Goal: Task Accomplishment & Management: Manage account settings

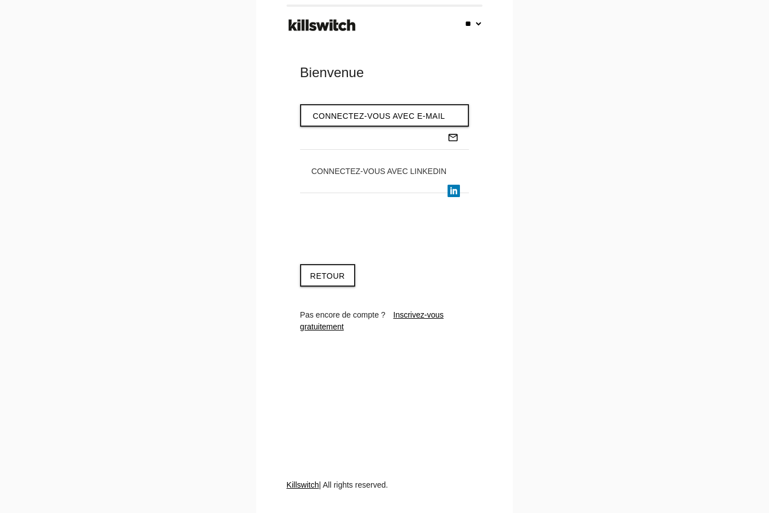
select select "**"
click at [330, 275] on link "Retour" at bounding box center [327, 275] width 55 height 23
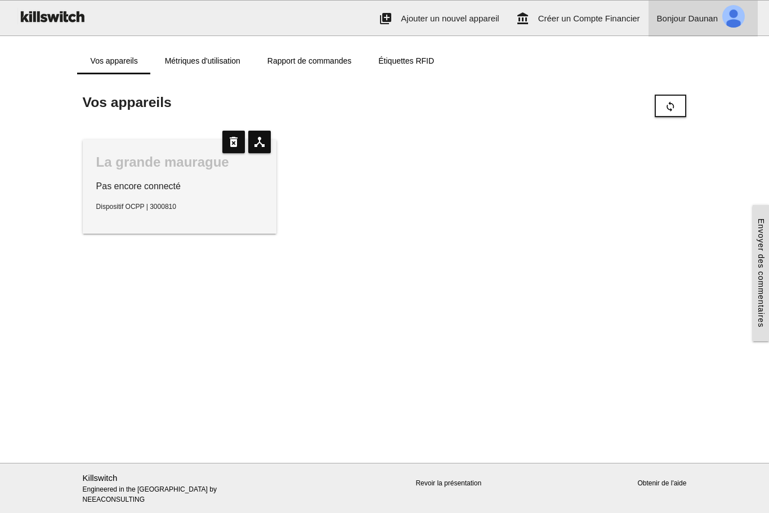
click at [741, 15] on img at bounding box center [734, 17] width 32 height 32
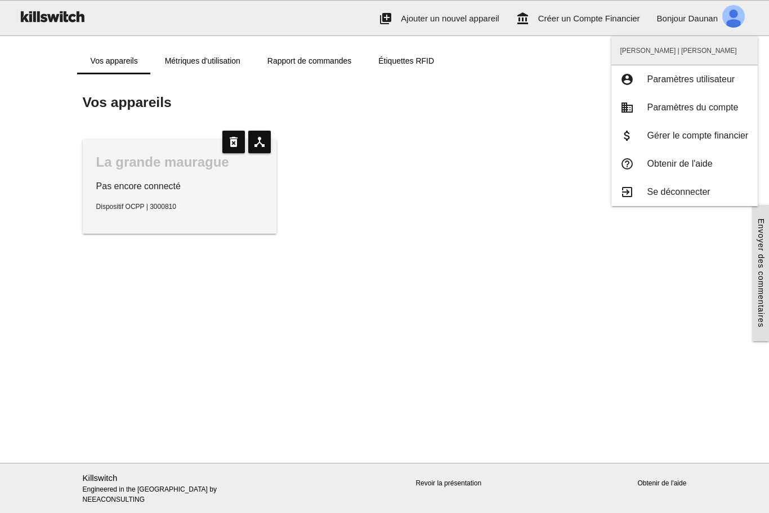
click at [154, 330] on main "Commencer ici! Ajoutez un appareil OCPP à Killswitch pour configurer votre paie…" at bounding box center [384, 268] width 769 height 388
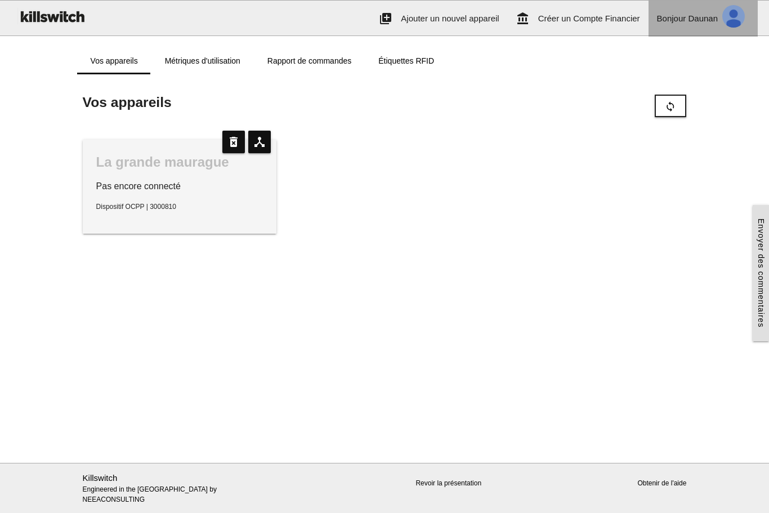
click at [741, 26] on img at bounding box center [734, 17] width 32 height 32
click at [703, 46] on div "Vos appareils Métriques d'utilisation Rapport de commandes Étiquettes RFID" at bounding box center [384, 55] width 769 height 38
click at [147, 202] on p "Dispositif OCPP | 3000810" at bounding box center [179, 207] width 167 height 10
click at [181, 160] on div "La grande maurague" at bounding box center [179, 162] width 167 height 18
click at [337, 57] on link "Rapport de commandes" at bounding box center [309, 60] width 111 height 27
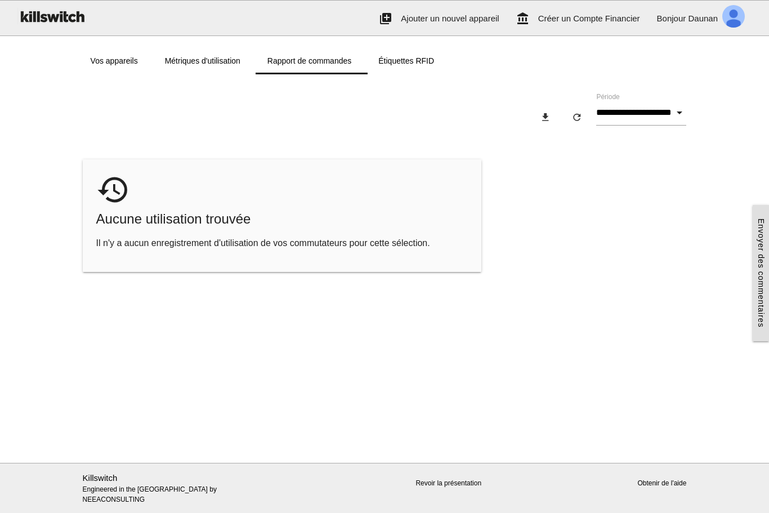
click at [208, 64] on link "Métriques d'utilisation" at bounding box center [202, 60] width 102 height 27
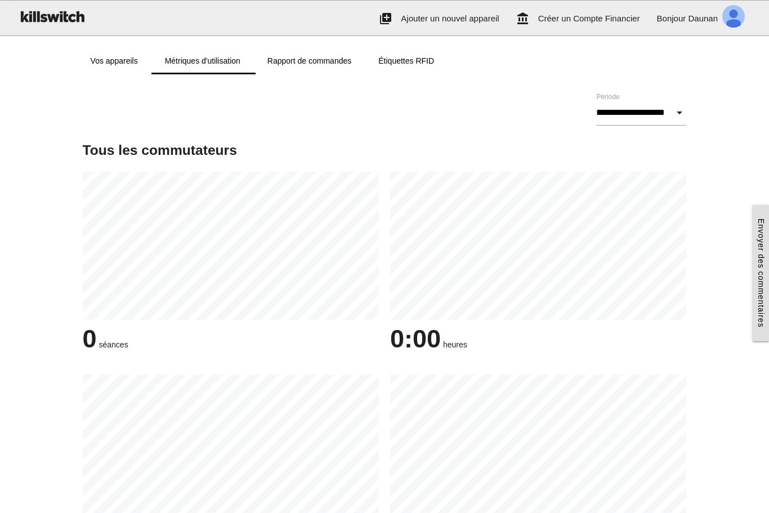
click at [341, 61] on link "Rapport de commandes" at bounding box center [309, 60] width 111 height 27
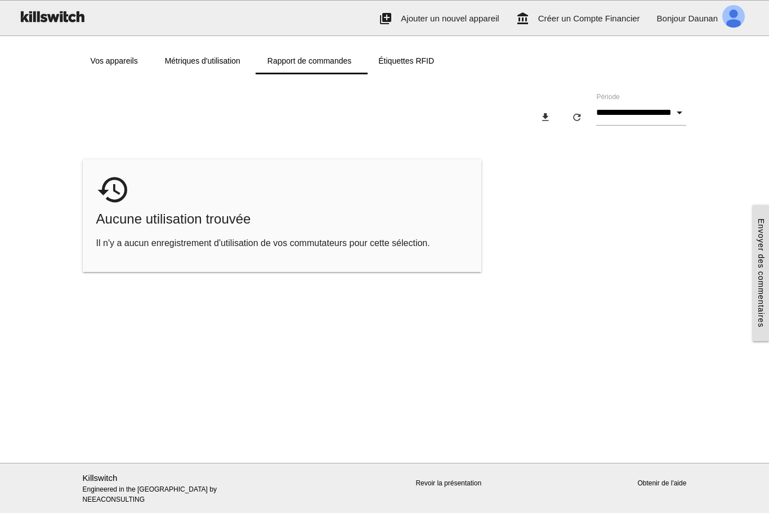
click at [405, 64] on link "Étiquettes RFID" at bounding box center [406, 60] width 83 height 27
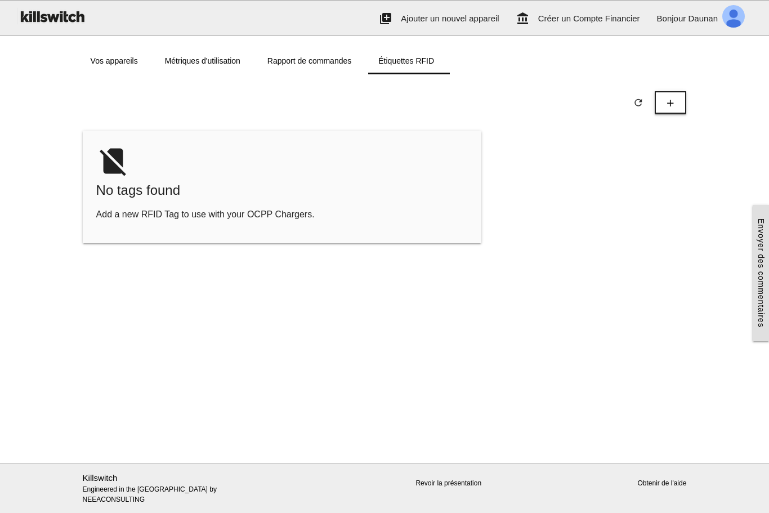
click at [672, 106] on icon "add" at bounding box center [670, 102] width 11 height 21
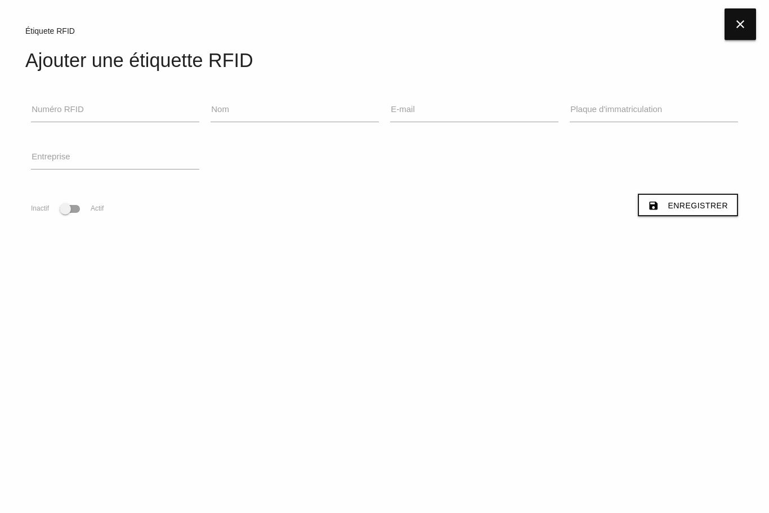
click at [736, 33] on icon "close" at bounding box center [741, 24] width 32 height 32
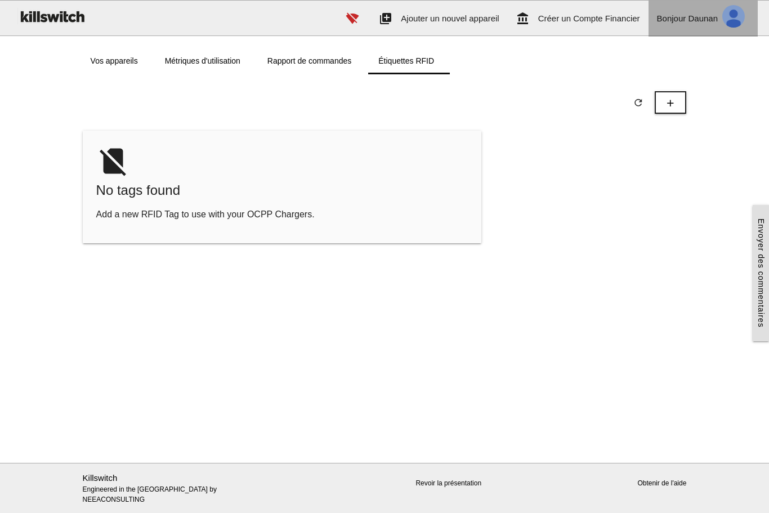
click at [731, 23] on img at bounding box center [734, 17] width 32 height 32
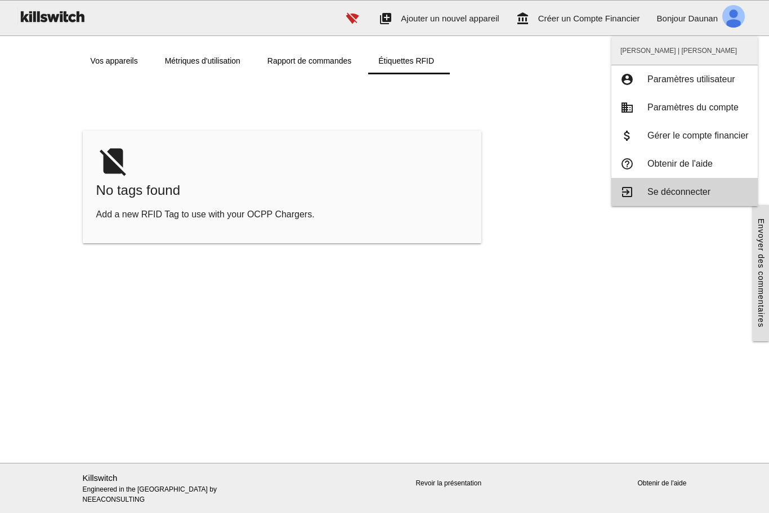
click at [673, 186] on div "no_sim No tags found Add a new RFID Tag to use with your OCPP Chargers." at bounding box center [384, 193] width 615 height 124
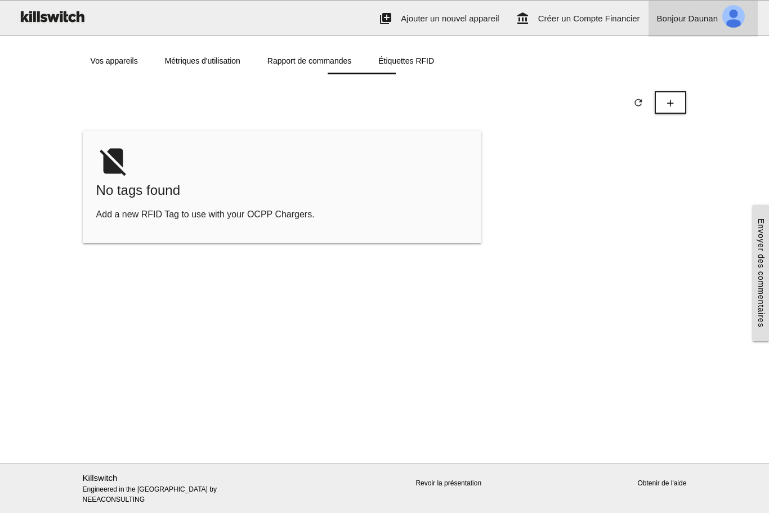
click at [734, 23] on img at bounding box center [734, 17] width 32 height 32
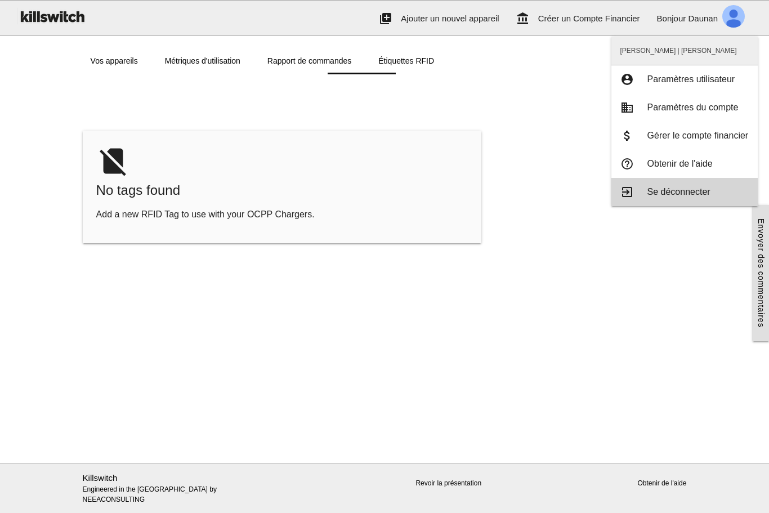
click at [670, 189] on span "Se déconnecter" at bounding box center [678, 192] width 63 height 10
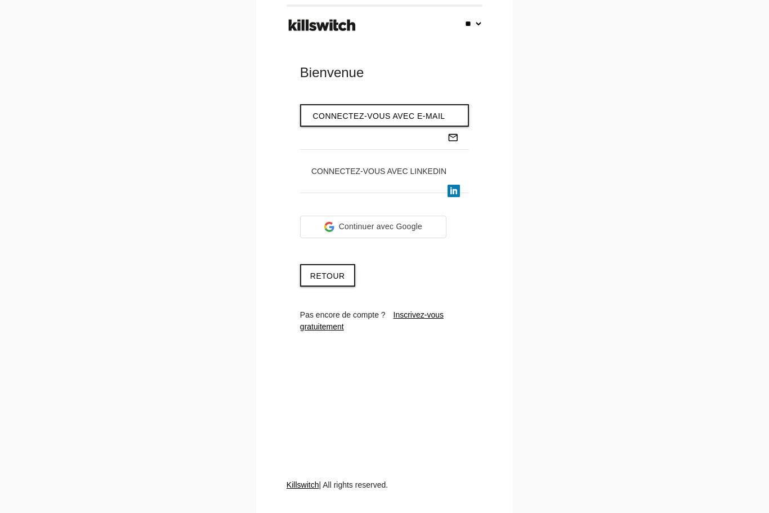
select select "**"
click at [346, 271] on link "Retour" at bounding box center [327, 275] width 55 height 23
select select "**"
click at [346, 272] on link "Retour" at bounding box center [327, 275] width 55 height 23
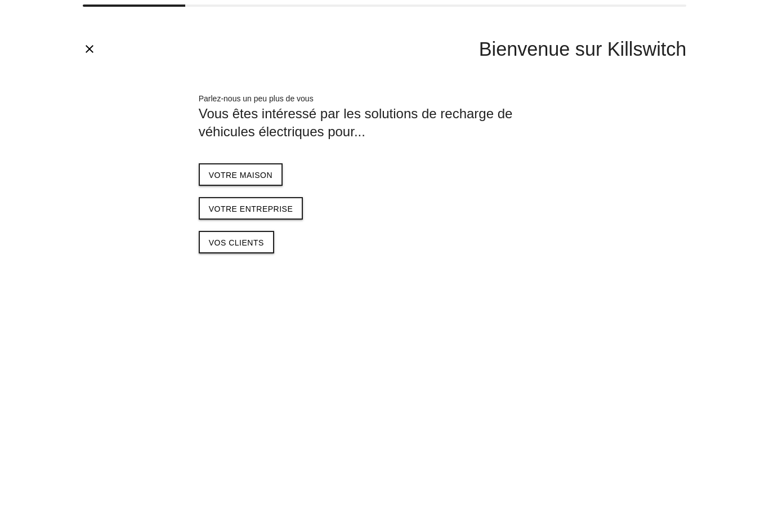
click at [257, 242] on span "Vos clients" at bounding box center [236, 242] width 55 height 9
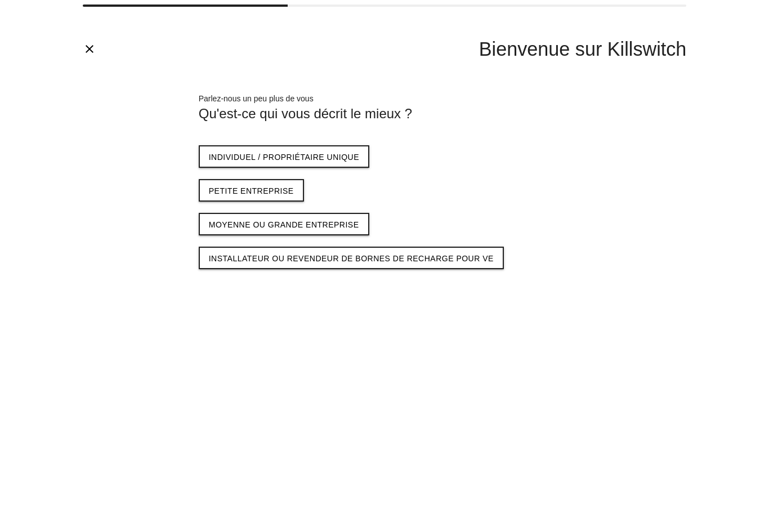
click at [324, 153] on span "Individuel / propriétaire unique" at bounding box center [284, 157] width 150 height 9
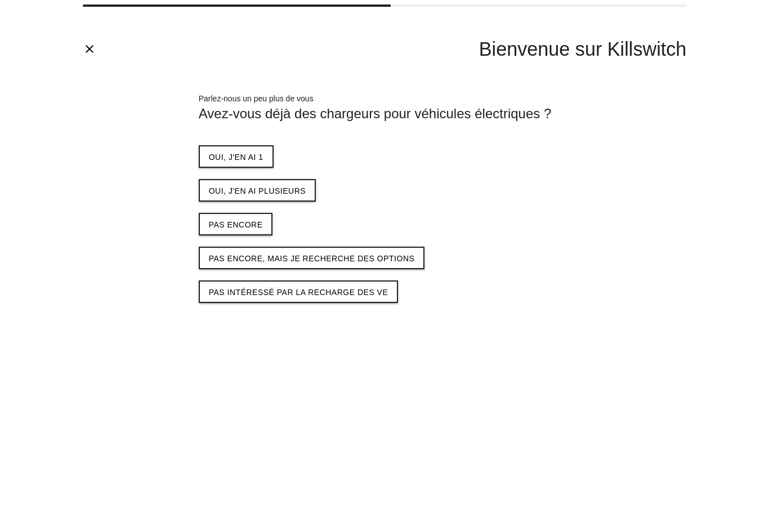
click at [230, 162] on button "Oui, j'en ai 1" at bounding box center [236, 156] width 75 height 23
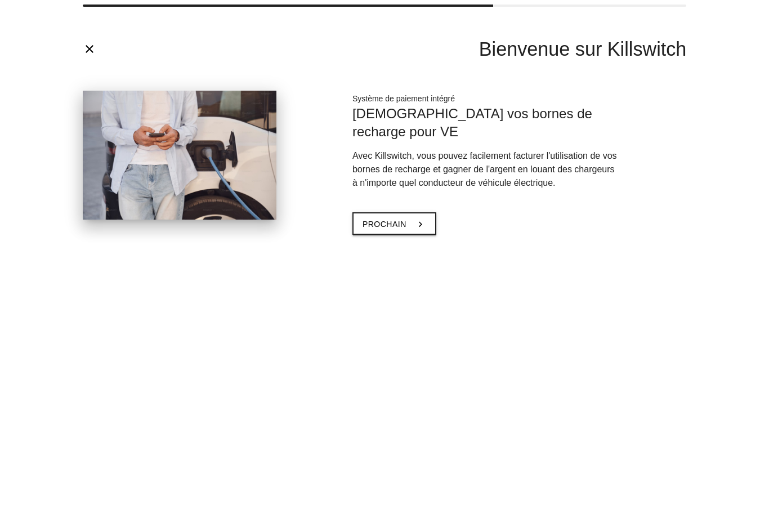
click at [415, 213] on icon "chevron_right" at bounding box center [420, 223] width 11 height 21
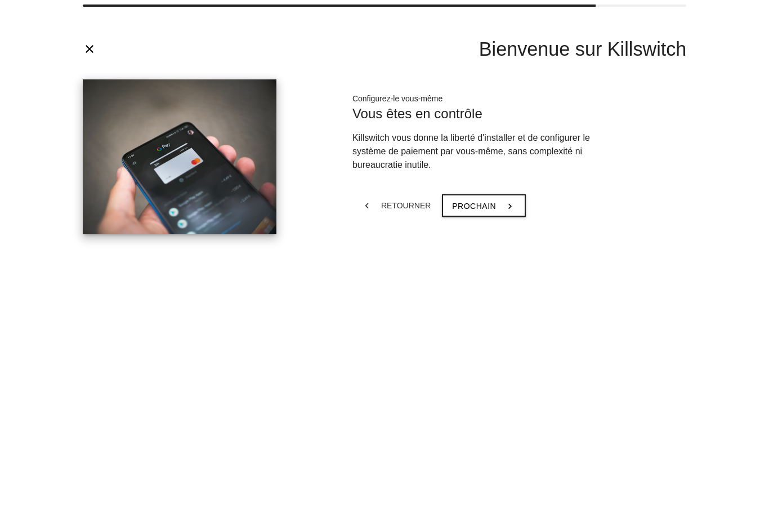
click at [488, 216] on div "Configurez-le vous-même Vous êtes en contrôle Killswitch vous donne la liberté …" at bounding box center [487, 154] width 296 height 151
click at [486, 207] on span "Prochain" at bounding box center [474, 206] width 44 height 9
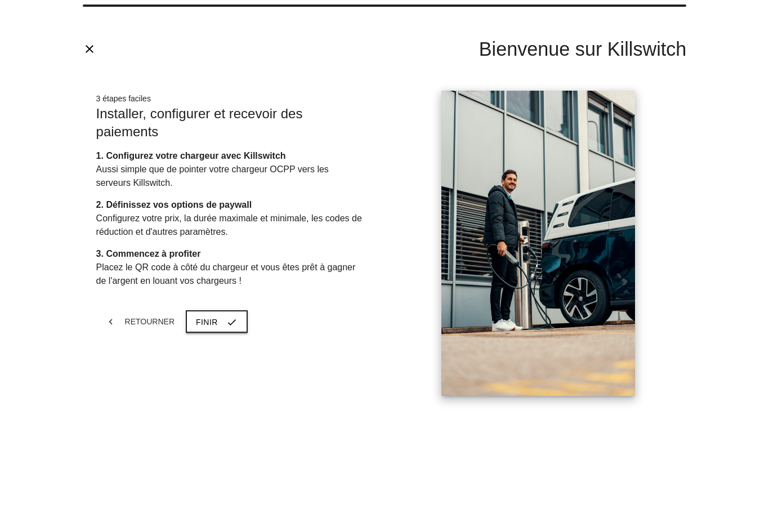
click at [213, 316] on button "Finir check" at bounding box center [217, 321] width 62 height 23
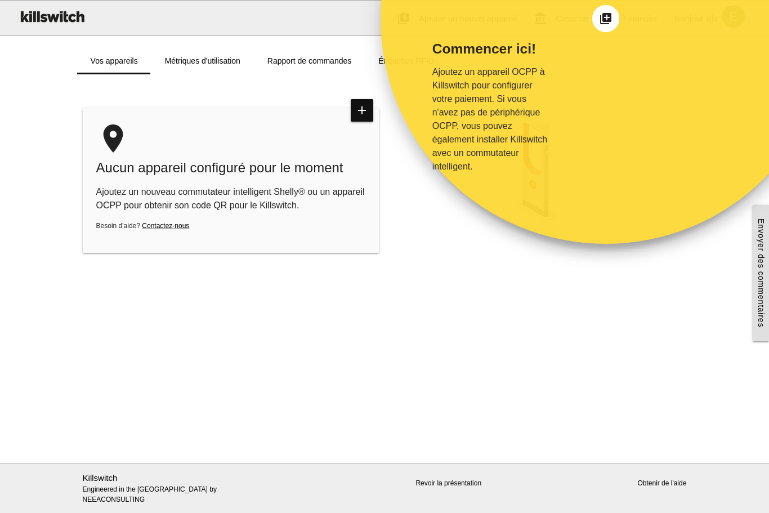
click at [496, 293] on main "Commencer ici! Ajoutez un appareil OCPP à Killswitch pour configurer votre paie…" at bounding box center [384, 268] width 769 height 388
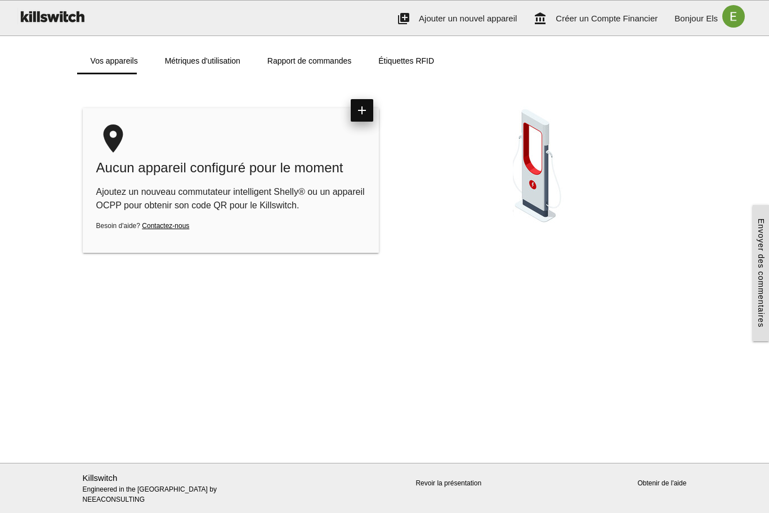
click at [359, 108] on icon "add" at bounding box center [362, 110] width 23 height 23
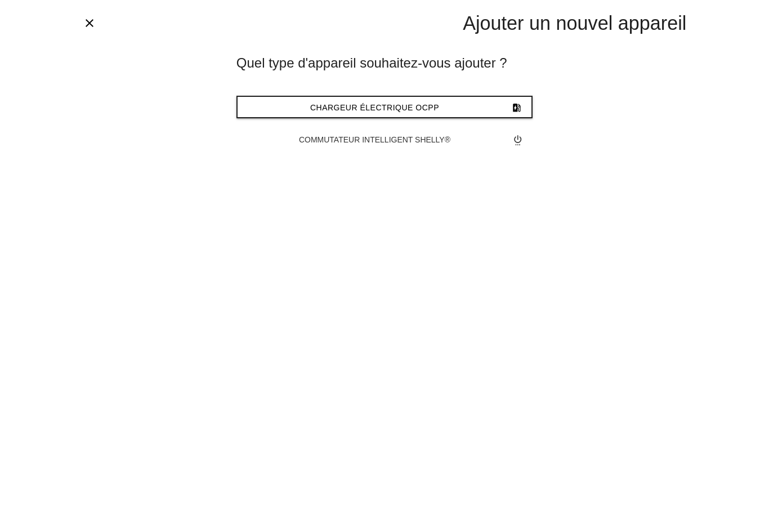
click at [471, 101] on button "Chargeur électrique OCPP ev_station" at bounding box center [384, 107] width 296 height 23
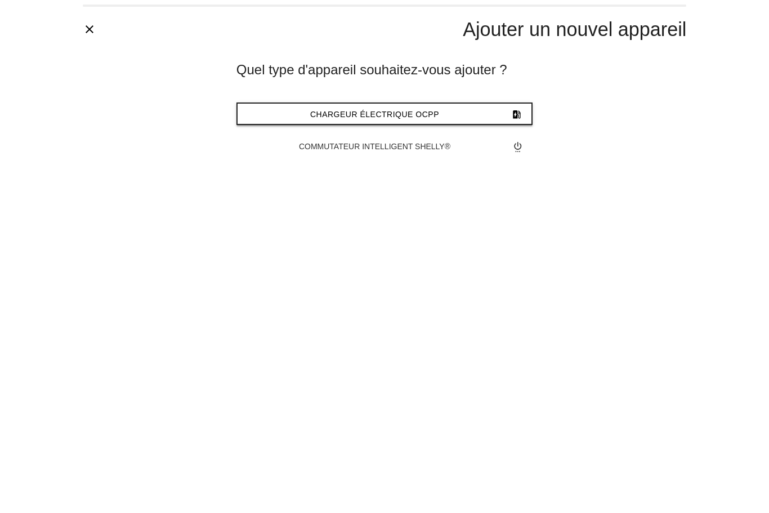
type input "*******"
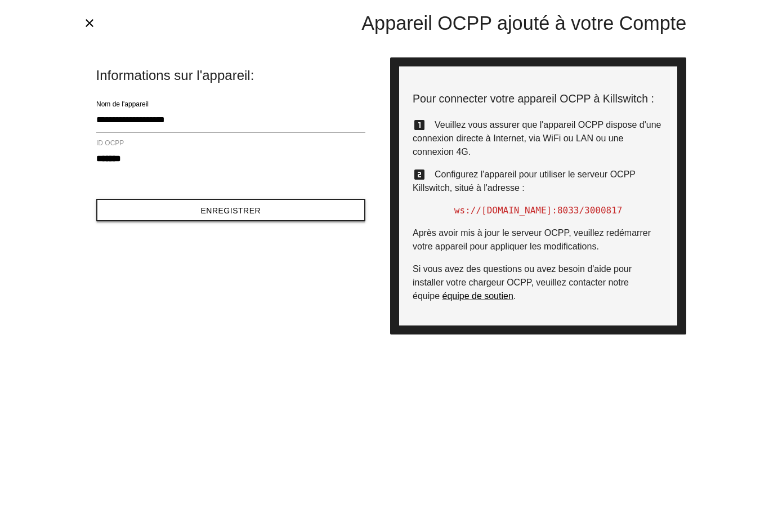
click at [290, 210] on button "Enregistrer" at bounding box center [230, 210] width 269 height 23
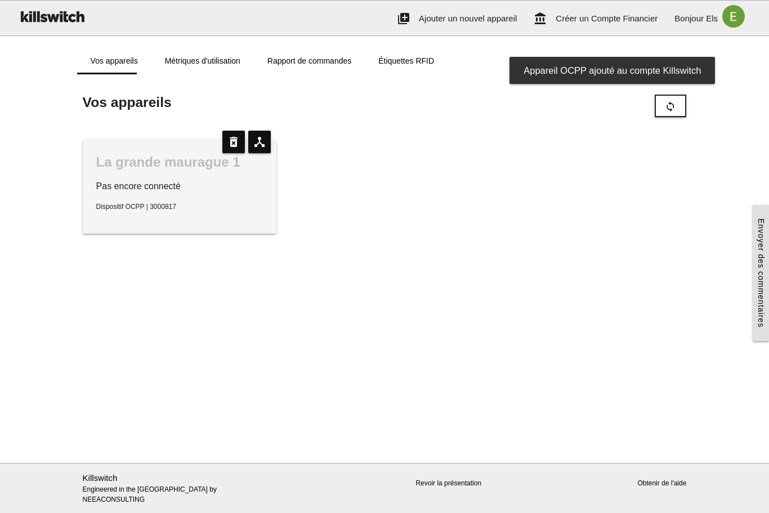
click at [156, 171] on div "La grande maurague 1" at bounding box center [179, 162] width 167 height 18
click at [260, 146] on icon "device_hub" at bounding box center [259, 142] width 23 height 23
type input "**********"
type input "*******"
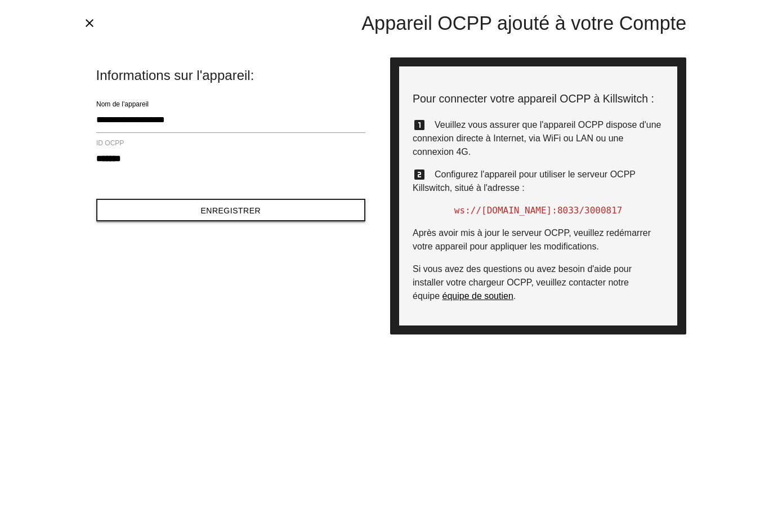
click at [126, 216] on button "Enregistrer" at bounding box center [230, 210] width 269 height 23
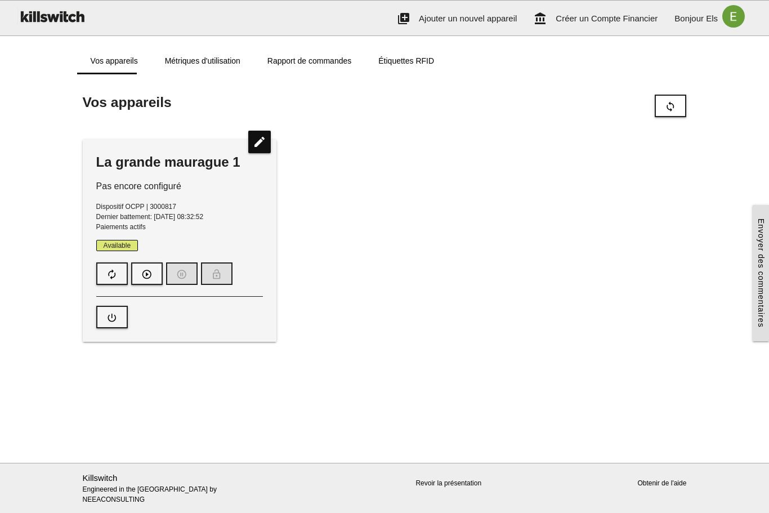
click at [330, 67] on link "Rapport de commandes" at bounding box center [309, 60] width 111 height 27
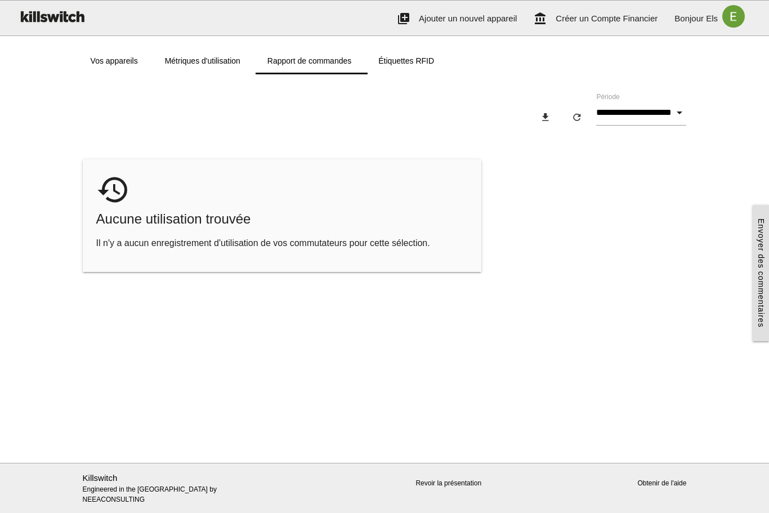
click at [236, 69] on link "Métriques d'utilisation" at bounding box center [202, 60] width 102 height 27
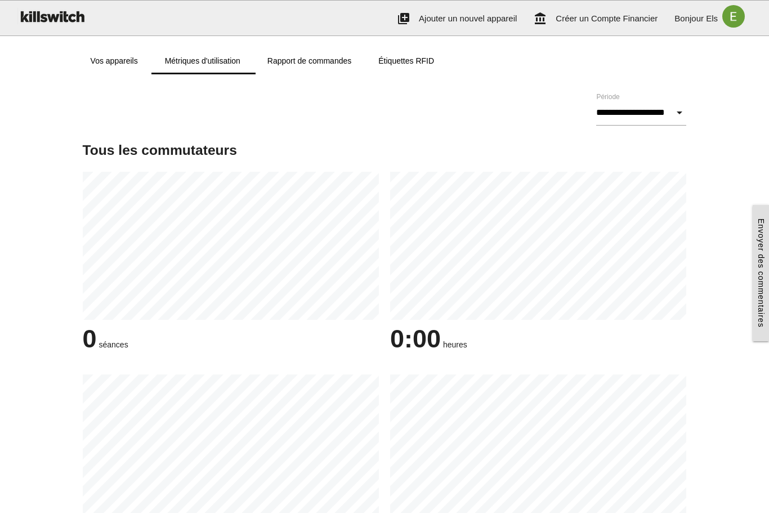
click at [418, 64] on link "Étiquettes RFID" at bounding box center [406, 60] width 83 height 27
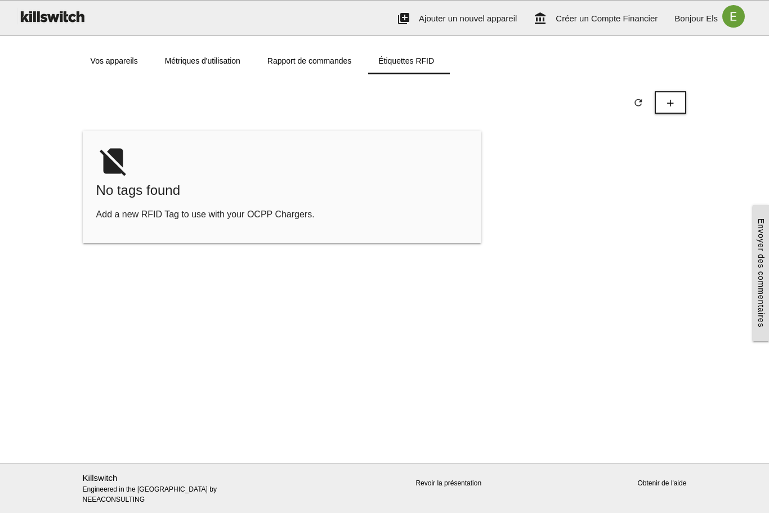
click at [371, 194] on span "No tags found" at bounding box center [282, 190] width 372 height 18
click at [674, 101] on icon "add" at bounding box center [670, 102] width 11 height 21
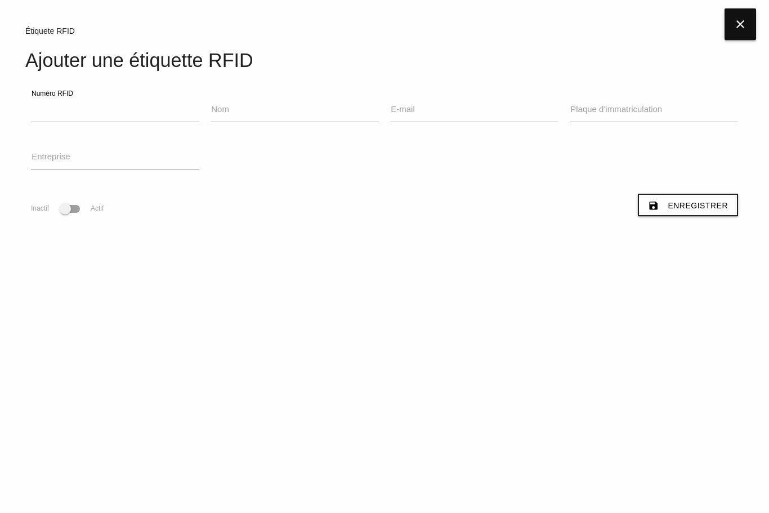
click at [749, 34] on icon "close" at bounding box center [741, 24] width 32 height 32
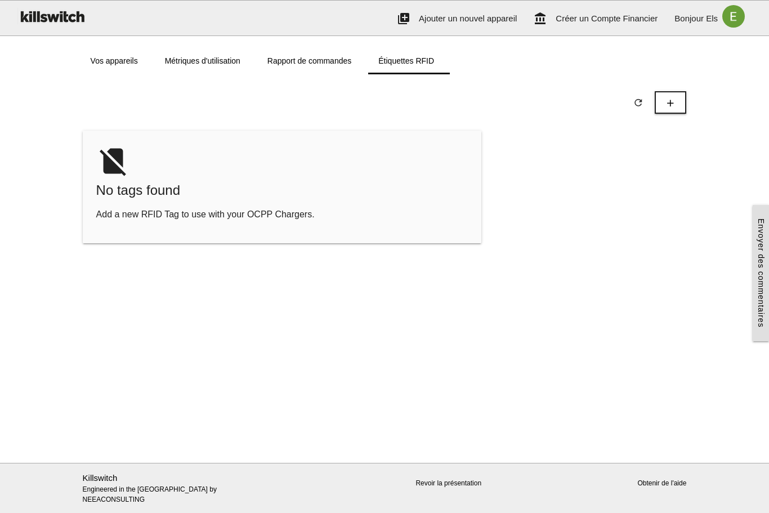
click at [122, 62] on link "Vos appareils" at bounding box center [114, 60] width 74 height 27
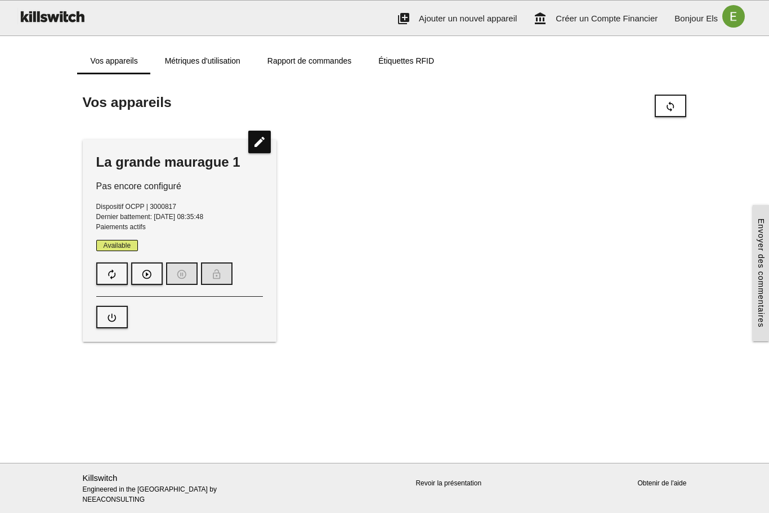
click at [129, 163] on div "La grande maurague 1" at bounding box center [179, 162] width 167 height 18
click at [252, 138] on icon "edit" at bounding box center [259, 142] width 23 height 23
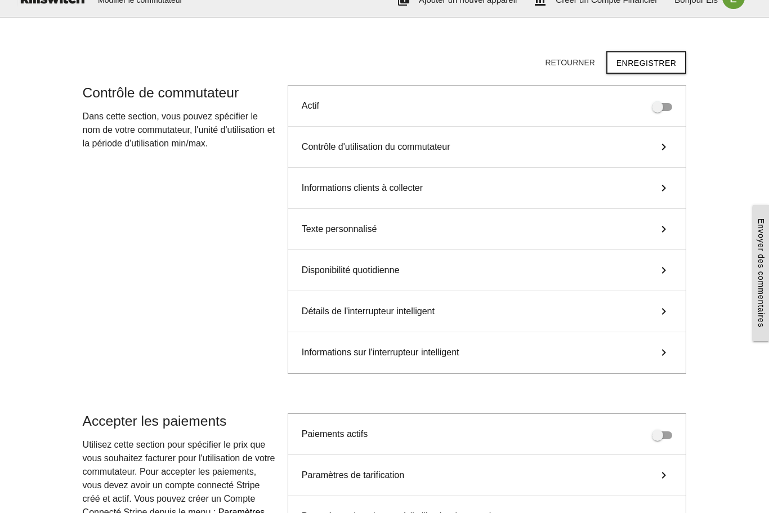
scroll to position [27, 0]
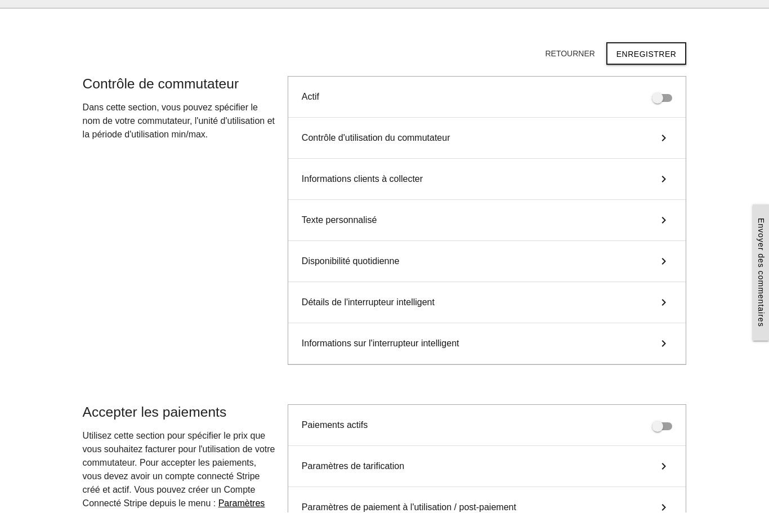
click at [573, 47] on button "Retourner" at bounding box center [570, 54] width 68 height 20
click at [655, 62] on button "Enregistrer" at bounding box center [646, 53] width 81 height 23
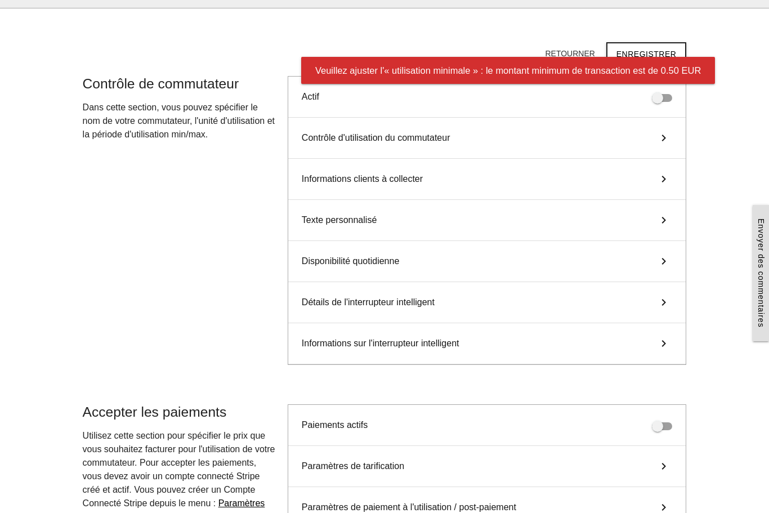
click at [583, 50] on button "Retourner" at bounding box center [570, 53] width 68 height 20
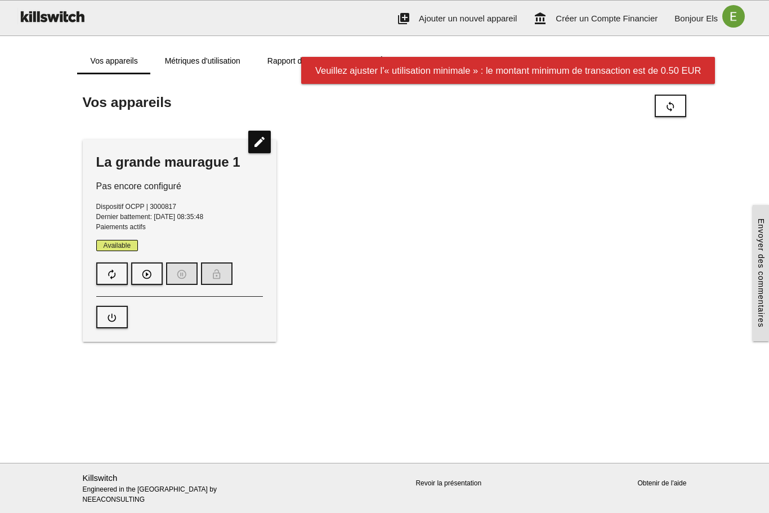
scroll to position [0, 0]
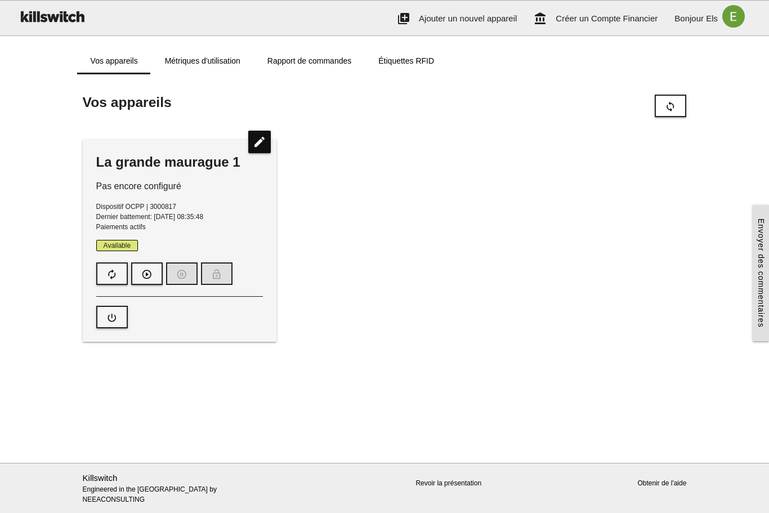
click at [413, 65] on link "Étiquettes RFID" at bounding box center [406, 60] width 83 height 27
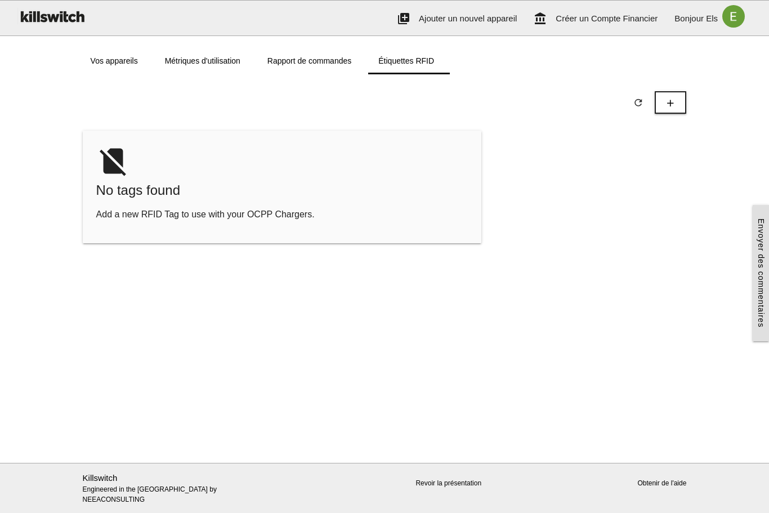
click at [342, 66] on link "Rapport de commandes" at bounding box center [309, 60] width 111 height 27
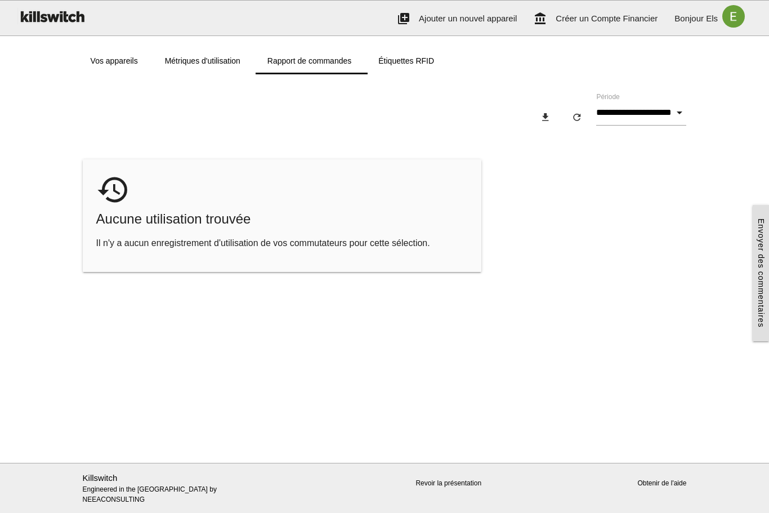
click at [225, 55] on link "Métriques d'utilisation" at bounding box center [202, 60] width 102 height 27
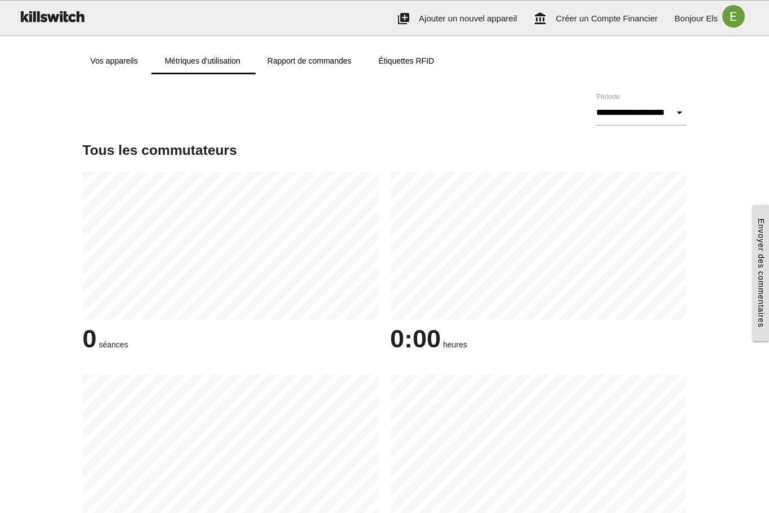
click at [108, 58] on link "Vos appareils" at bounding box center [114, 60] width 74 height 27
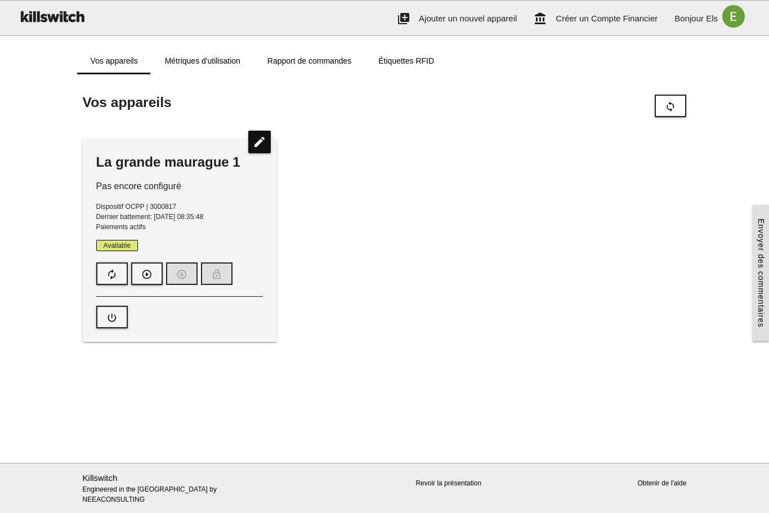
click at [263, 153] on icon "edit" at bounding box center [259, 142] width 23 height 23
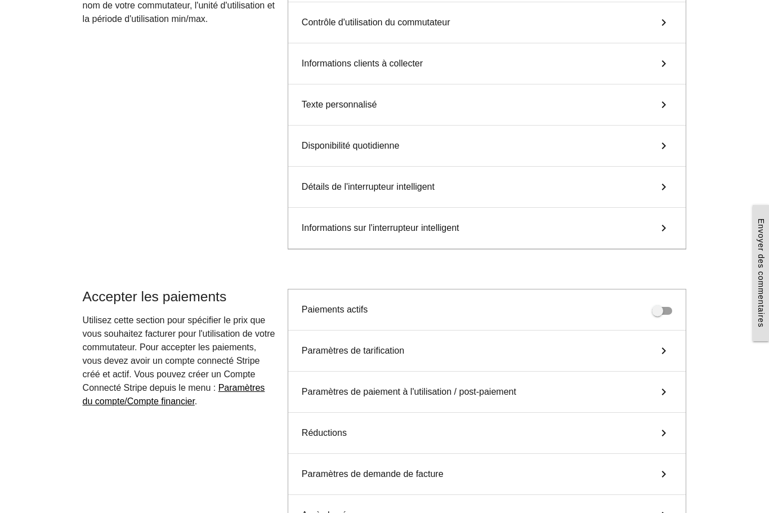
scroll to position [143, 0]
click at [424, 351] on div "Paramètres de tarification keyboard_arrow_right" at bounding box center [487, 350] width 398 height 41
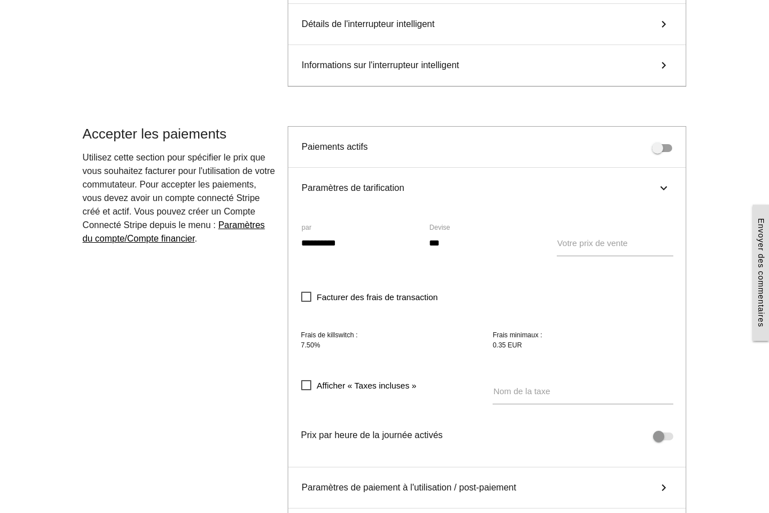
scroll to position [306, 0]
click at [662, 149] on span at bounding box center [662, 148] width 20 height 8
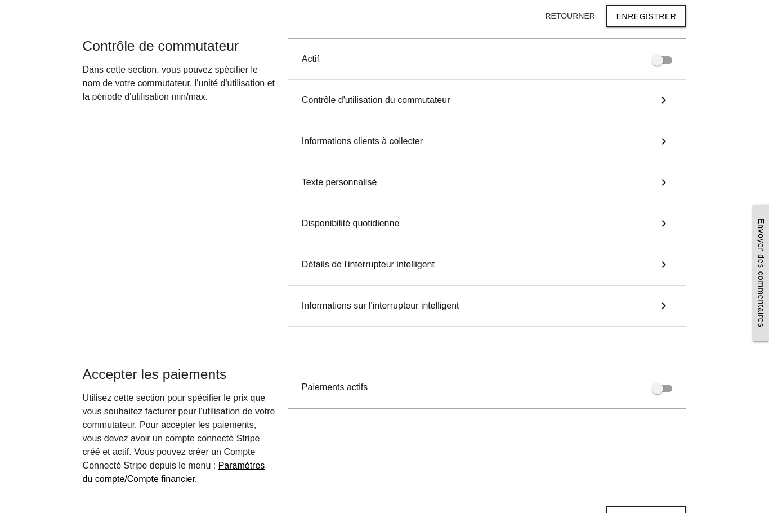
scroll to position [0, 0]
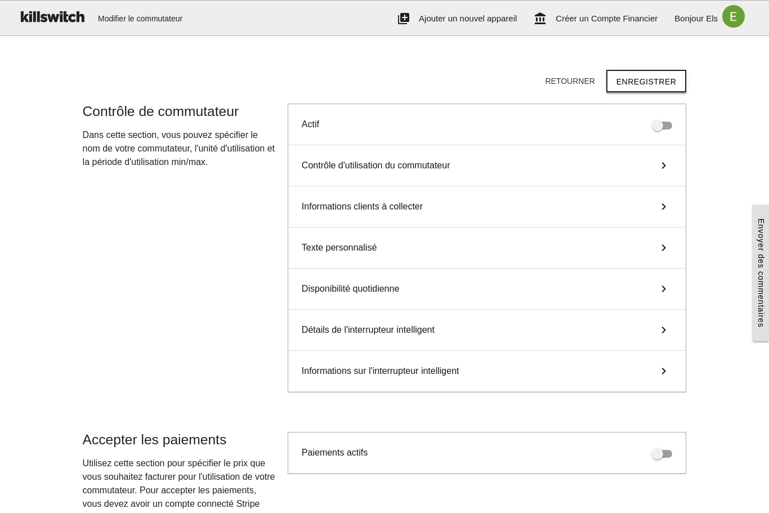
click at [651, 87] on button "Enregistrer" at bounding box center [646, 81] width 81 height 23
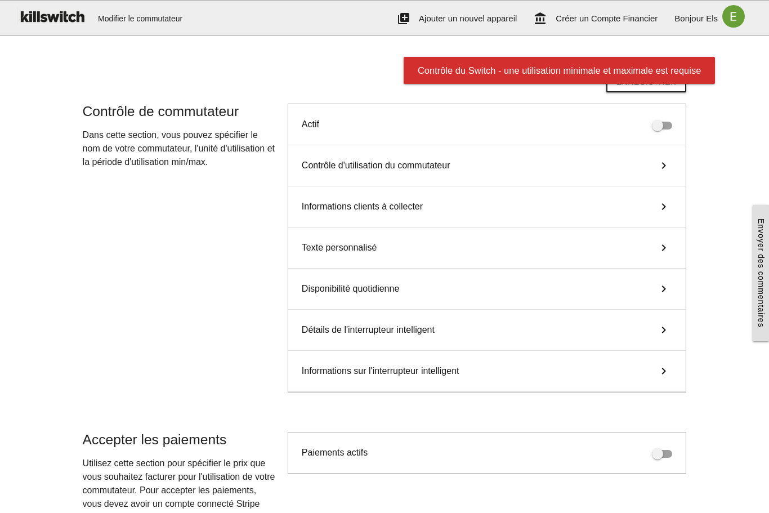
click at [583, 83] on div "Contrôle du Switch - une utilisation minimale et maximale est requise" at bounding box center [559, 70] width 311 height 27
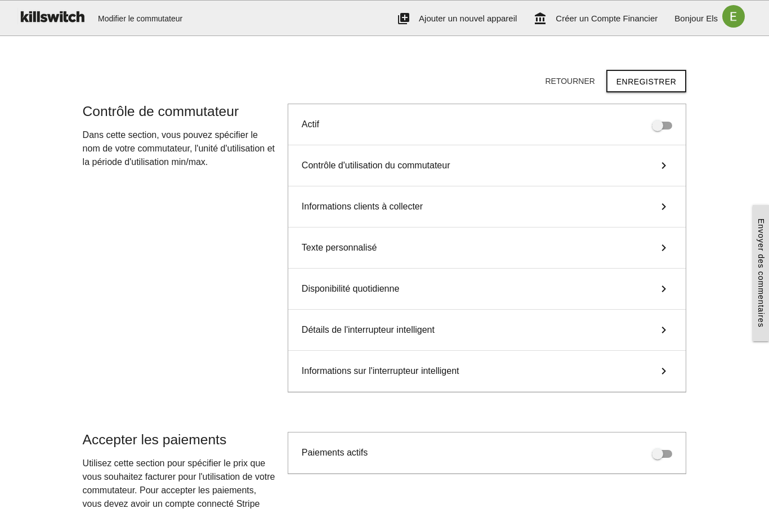
click at [567, 79] on button "Retourner" at bounding box center [570, 81] width 68 height 20
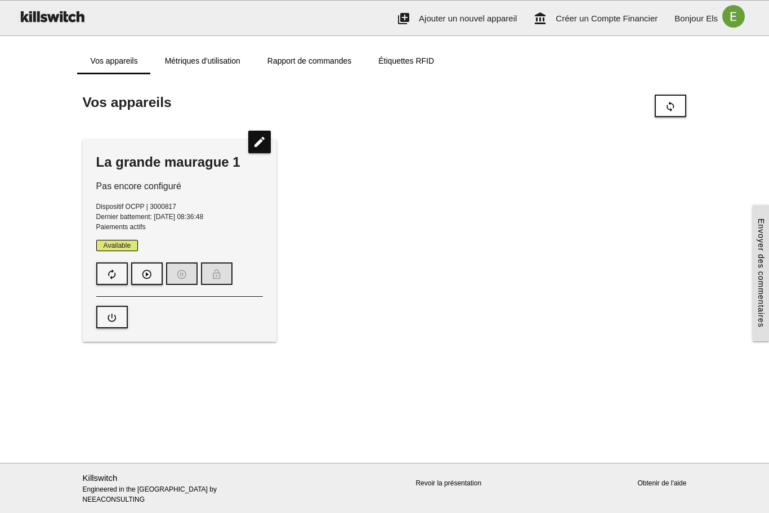
click at [425, 62] on link "Étiquettes RFID" at bounding box center [406, 60] width 83 height 27
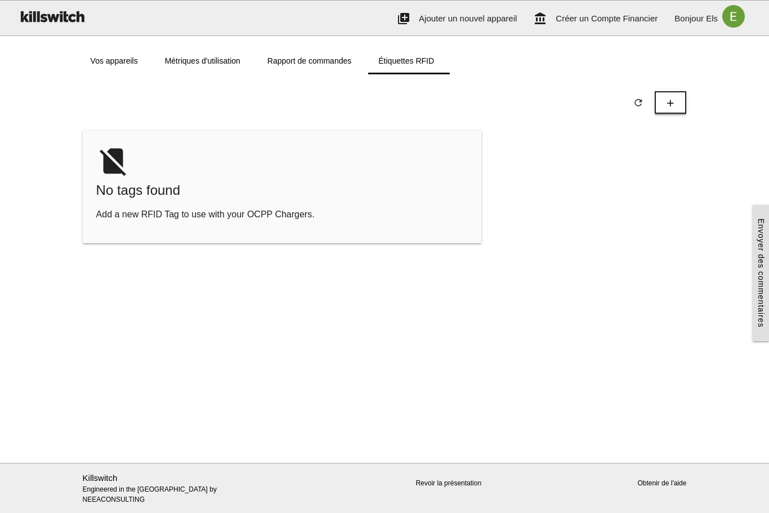
click at [665, 98] on icon "add" at bounding box center [670, 102] width 11 height 21
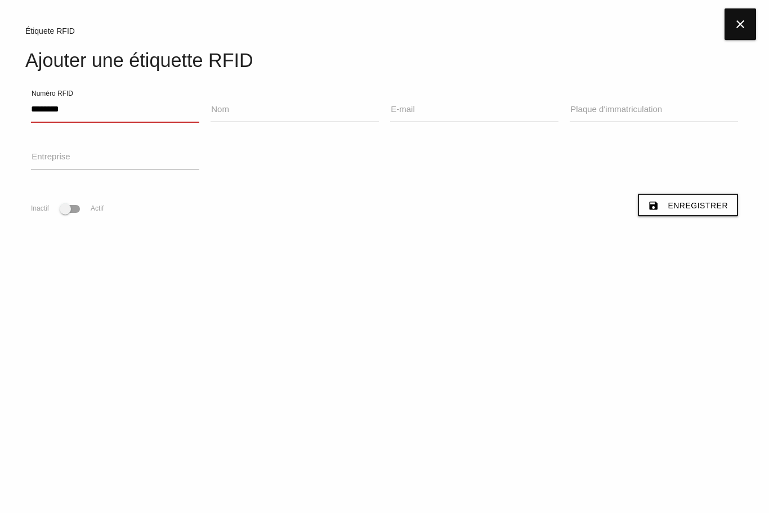
type input "********"
click at [306, 111] on input "Nom" at bounding box center [295, 109] width 168 height 26
type input "*"
click at [681, 210] on span "Enregistrer" at bounding box center [698, 205] width 60 height 9
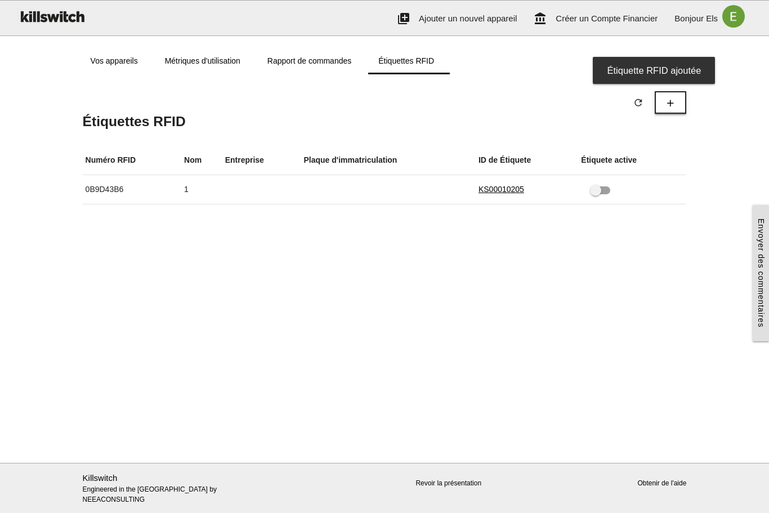
click at [661, 109] on button "add" at bounding box center [671, 102] width 32 height 23
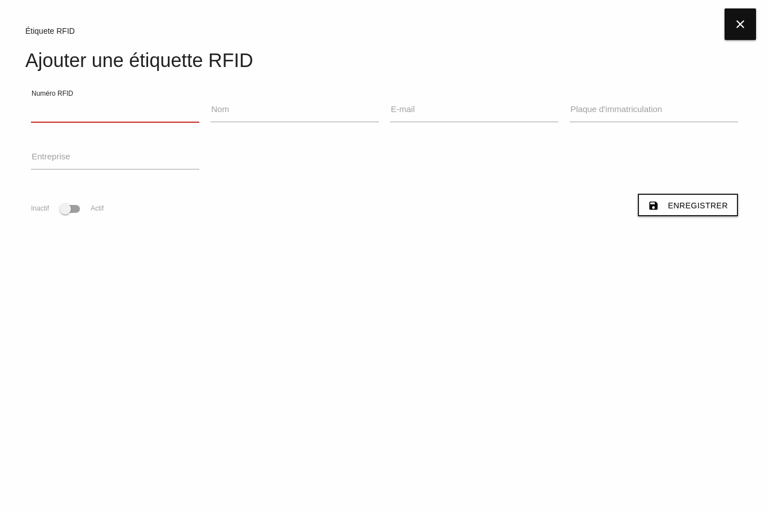
click at [53, 107] on input "Numéro RFID" at bounding box center [115, 109] width 168 height 26
click at [747, 32] on icon "close" at bounding box center [741, 24] width 32 height 32
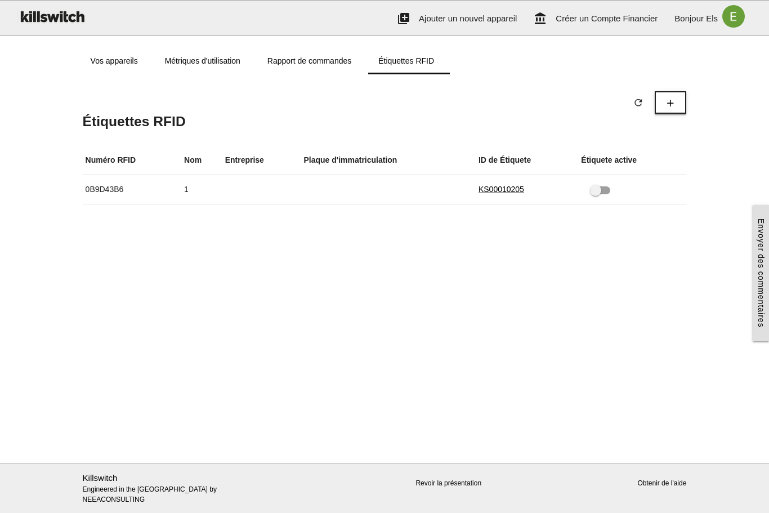
click at [676, 111] on icon "add" at bounding box center [670, 102] width 11 height 21
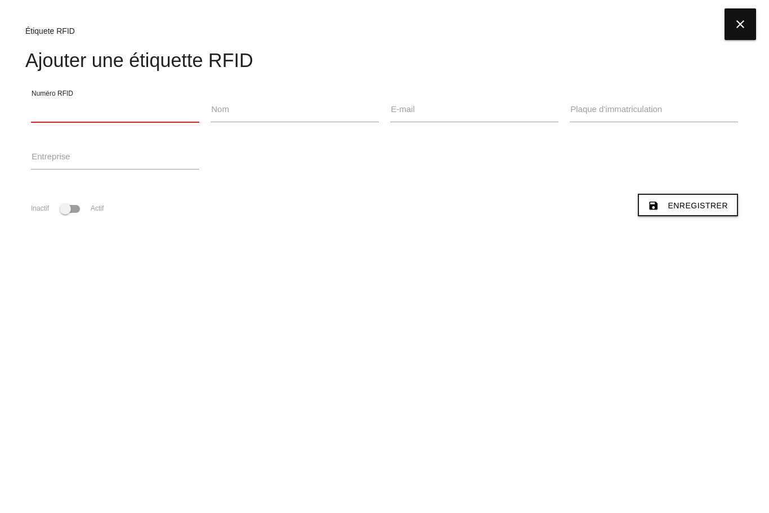
click at [53, 106] on input "Numéro RFID" at bounding box center [115, 109] width 168 height 26
type input "**********"
click at [330, 106] on input "Nom" at bounding box center [295, 109] width 168 height 26
type input "*"
click at [673, 209] on span "Enregistrer" at bounding box center [698, 205] width 60 height 9
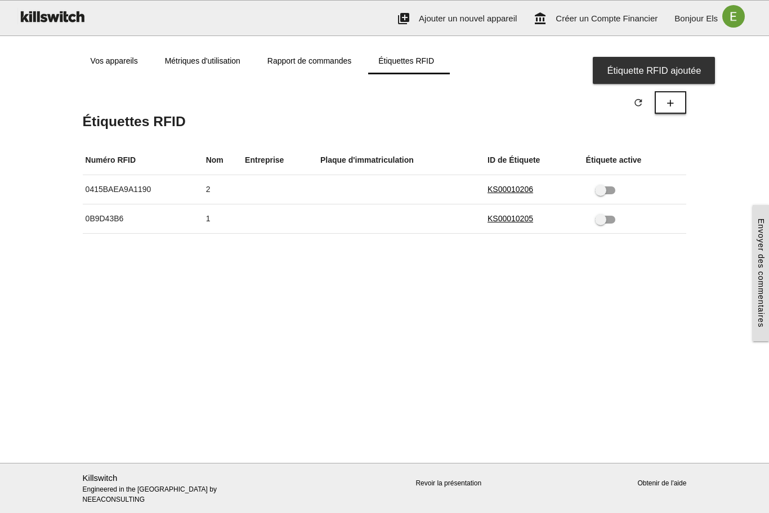
click at [678, 100] on button "add" at bounding box center [671, 102] width 32 height 23
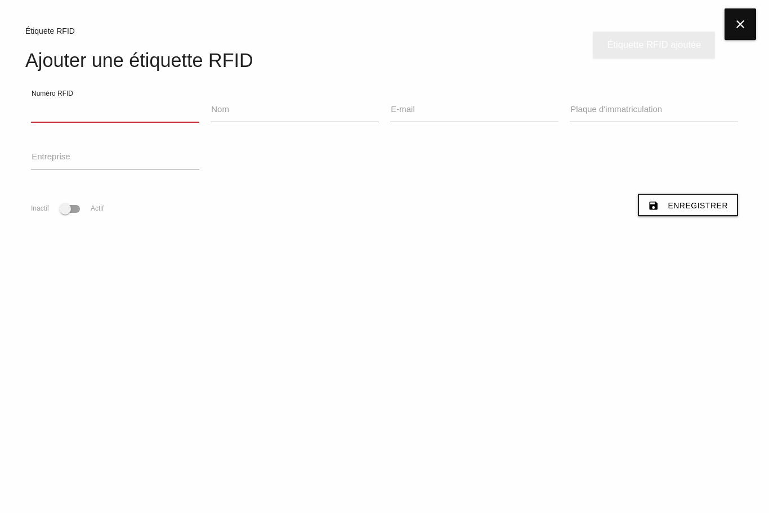
click at [34, 118] on input "Numéro RFID" at bounding box center [115, 109] width 168 height 26
type input "**********"
click at [723, 209] on span "Enregistrer" at bounding box center [698, 205] width 60 height 9
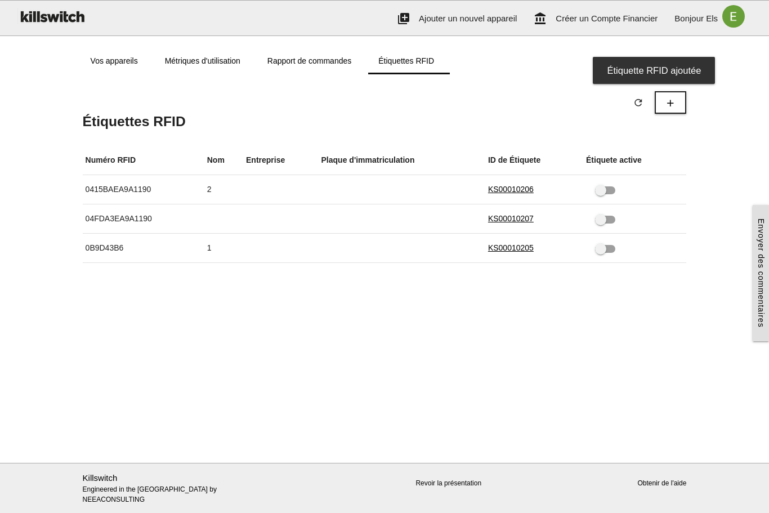
click at [400, 224] on td at bounding box center [402, 218] width 167 height 29
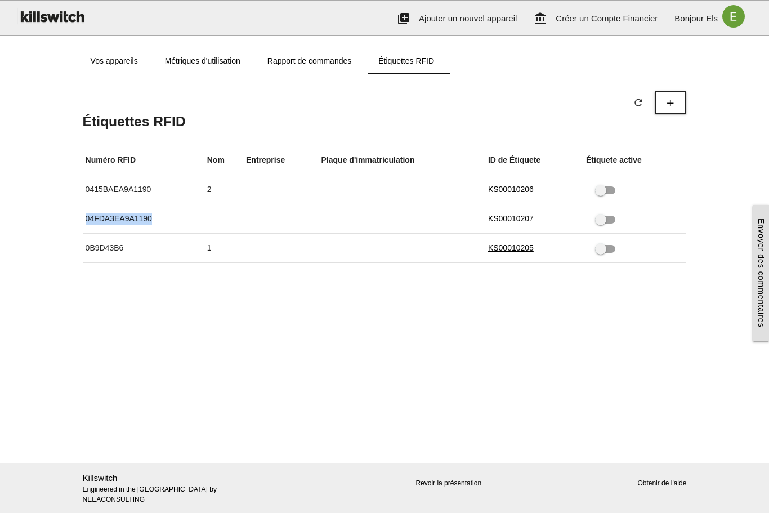
click at [448, 215] on td at bounding box center [402, 218] width 167 height 29
click at [132, 224] on td "04FDA3EA9A1190" at bounding box center [144, 218] width 122 height 29
click at [528, 221] on link "KS00010207" at bounding box center [511, 218] width 46 height 9
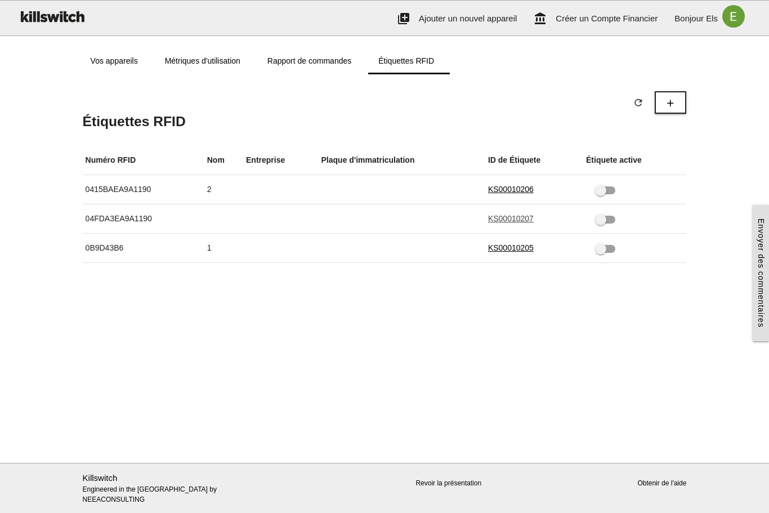
type input "**********"
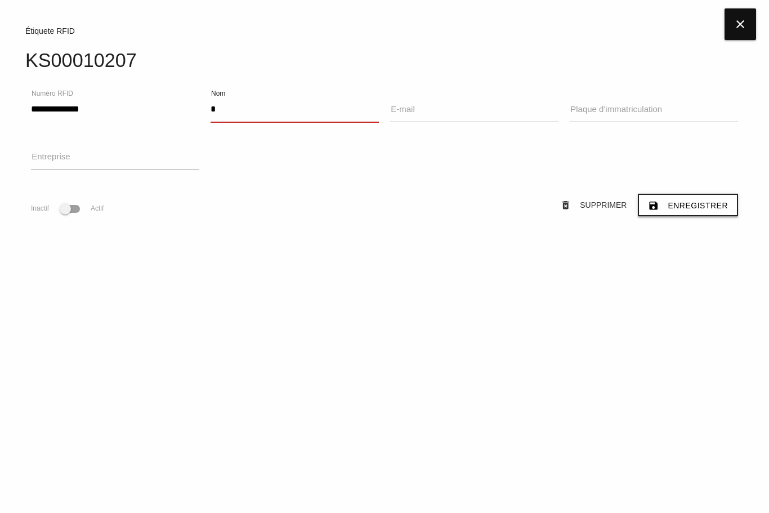
type input "*"
click at [717, 207] on span "Enregistrer" at bounding box center [698, 205] width 60 height 9
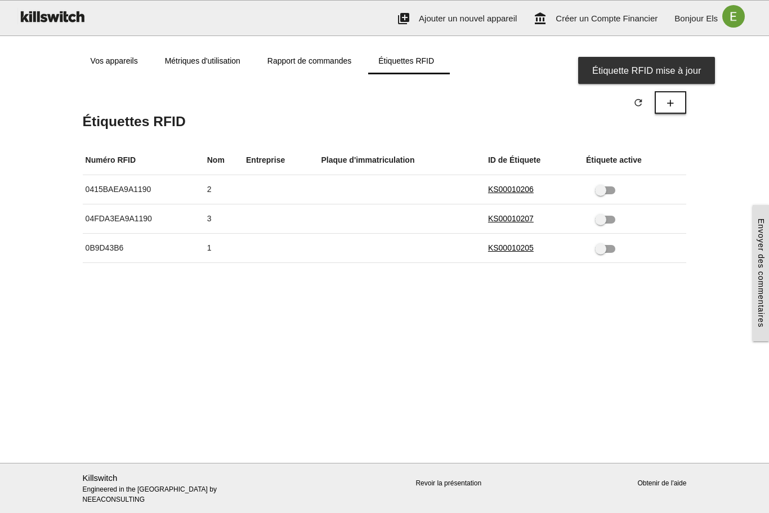
click at [677, 111] on button "add" at bounding box center [671, 102] width 32 height 23
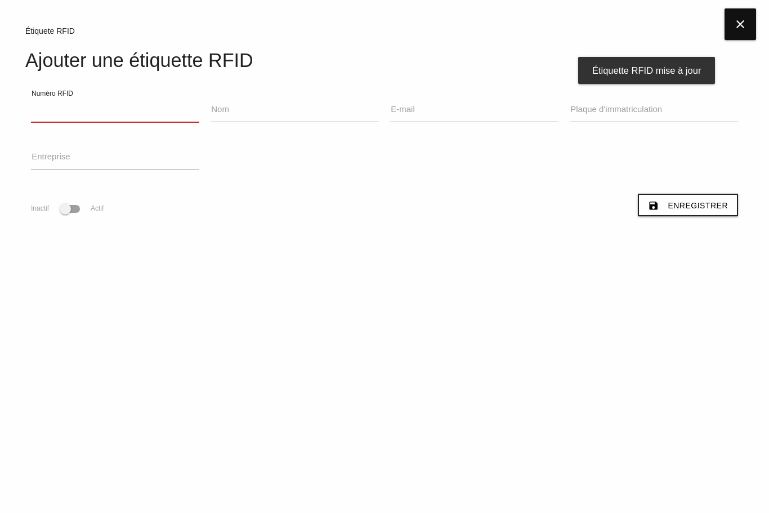
click at [59, 114] on input "Numéro RFID" at bounding box center [115, 109] width 168 height 26
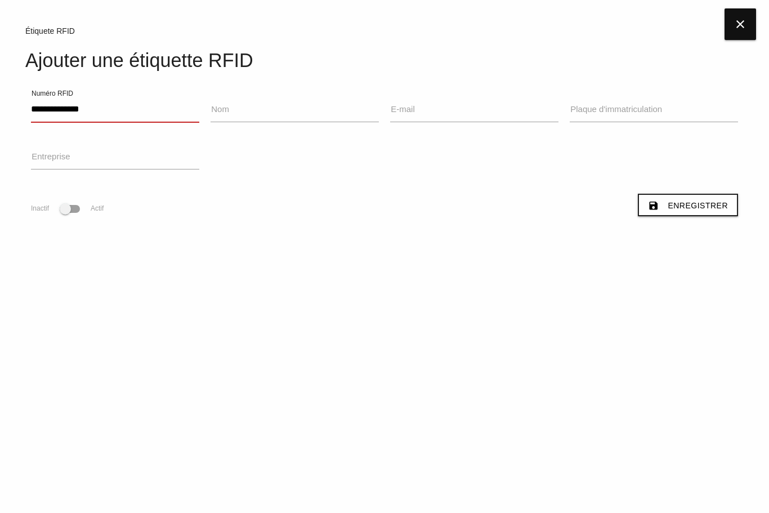
type input "**********"
click at [350, 120] on input "Nom" at bounding box center [295, 109] width 168 height 26
type input "*"
click at [693, 202] on span "Enregistrer" at bounding box center [698, 205] width 60 height 9
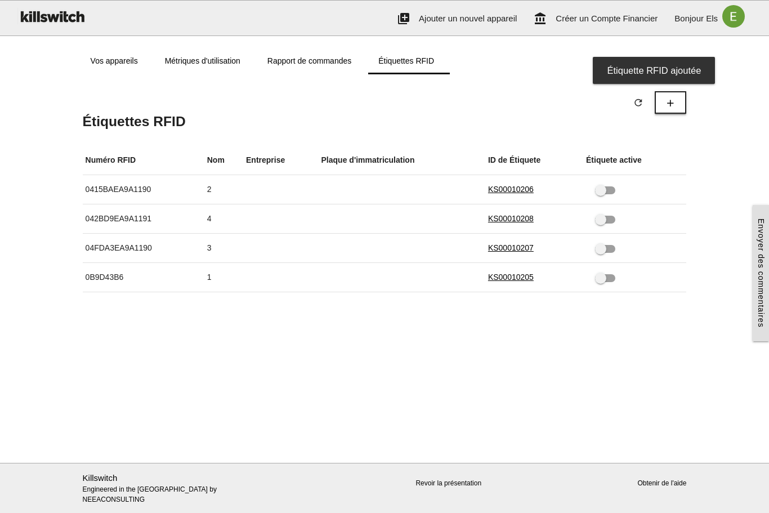
click at [665, 111] on icon "add" at bounding box center [670, 102] width 11 height 21
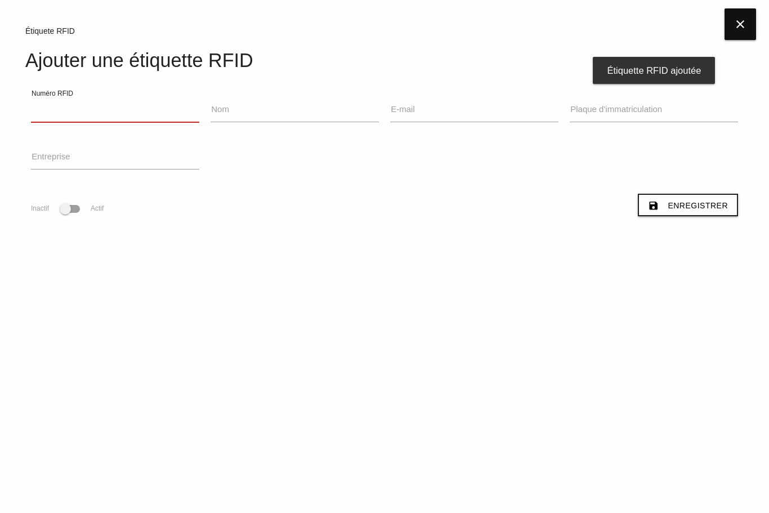
click at [53, 121] on input "Numéro RFID" at bounding box center [115, 109] width 168 height 26
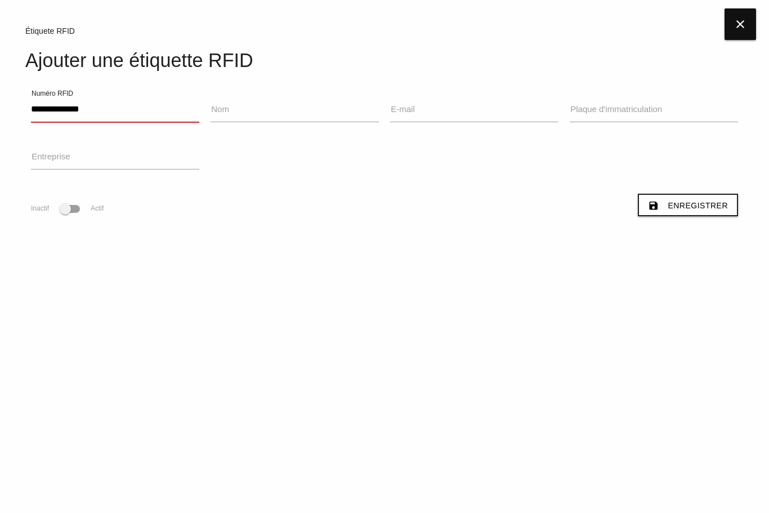
type input "**********"
click at [224, 110] on label "Nom" at bounding box center [220, 109] width 18 height 13
click at [224, 110] on input "Nom" at bounding box center [295, 109] width 168 height 26
type input "*"
click at [718, 205] on span "Enregistrer" at bounding box center [698, 205] width 60 height 9
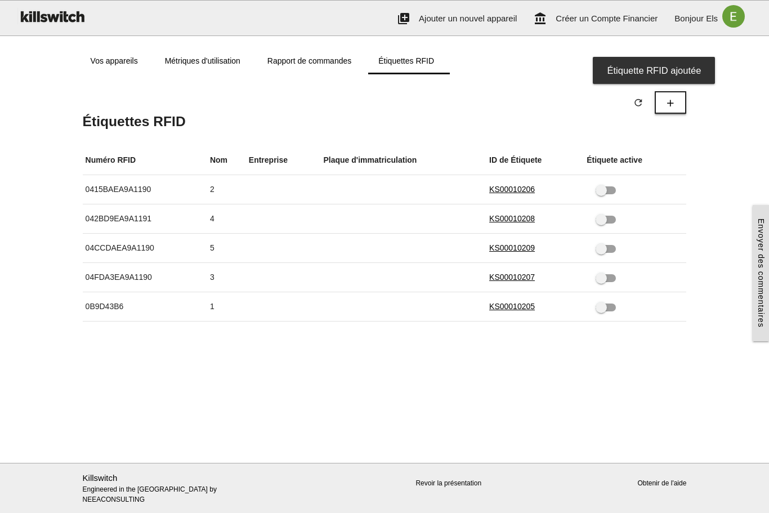
click at [667, 108] on icon "add" at bounding box center [670, 102] width 11 height 21
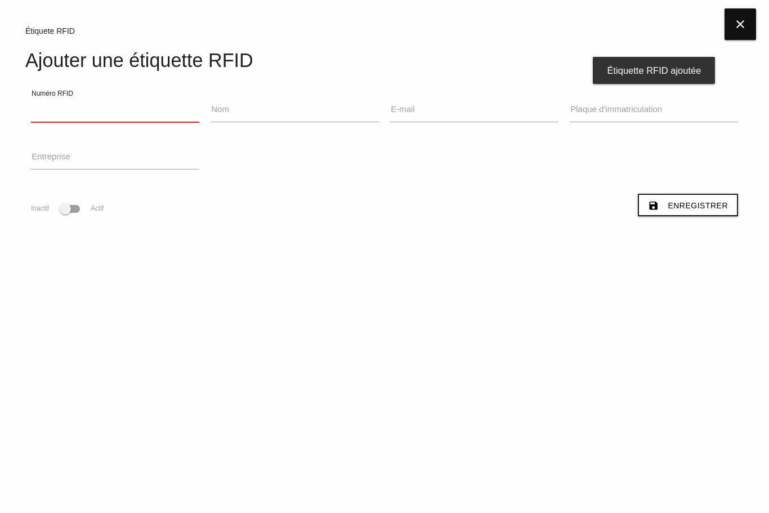
click at [43, 114] on input "Numéro RFID" at bounding box center [115, 109] width 168 height 26
type input "********"
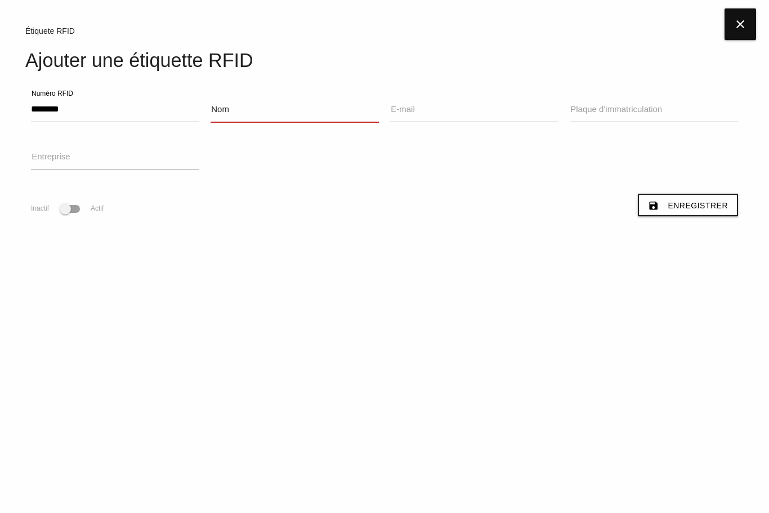
click at [225, 120] on input "Nom" at bounding box center [295, 109] width 168 height 26
type input "*"
click at [670, 212] on button "save Enregistrer" at bounding box center [688, 205] width 100 height 23
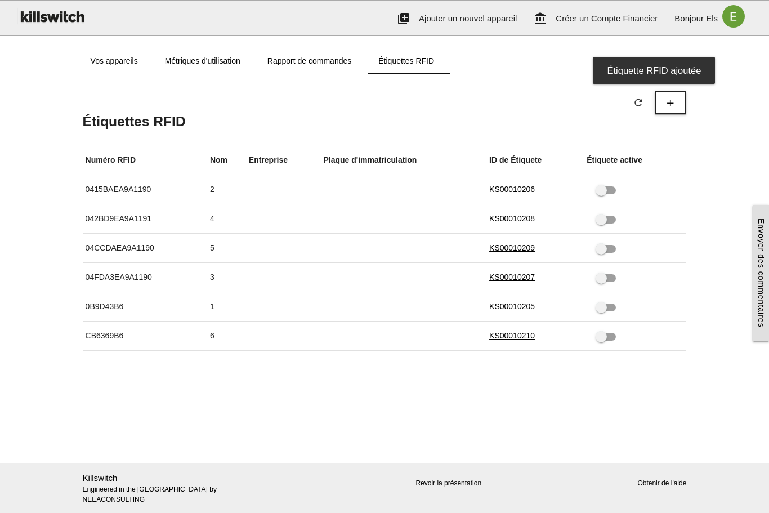
click at [683, 105] on button "add" at bounding box center [671, 102] width 32 height 23
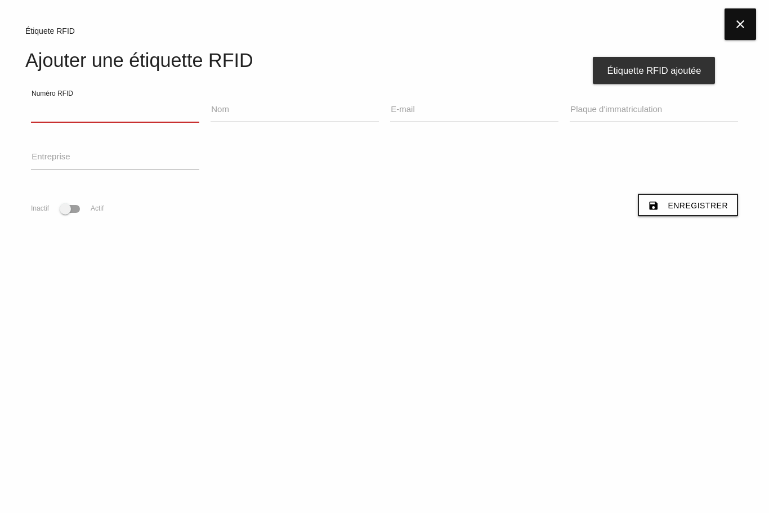
click at [60, 101] on input "Numéro RFID" at bounding box center [115, 109] width 168 height 26
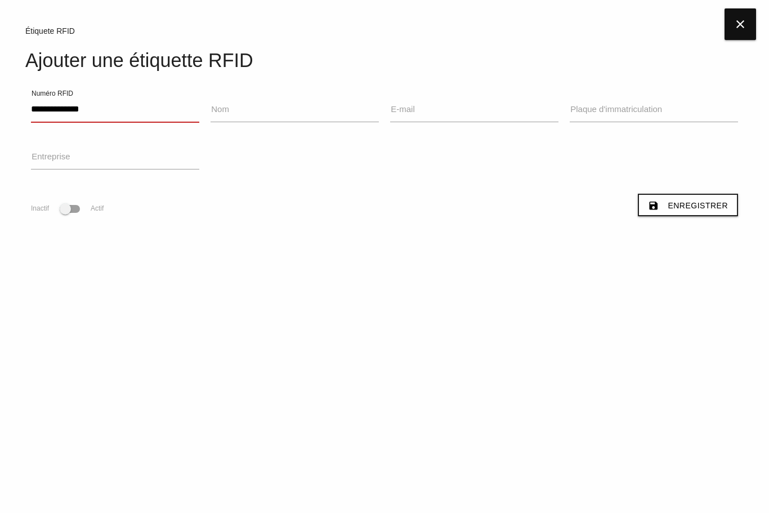
type input "**********"
click at [357, 114] on input "Nom" at bounding box center [295, 109] width 168 height 26
type input "*"
click at [708, 203] on span "Enregistrer" at bounding box center [698, 205] width 60 height 9
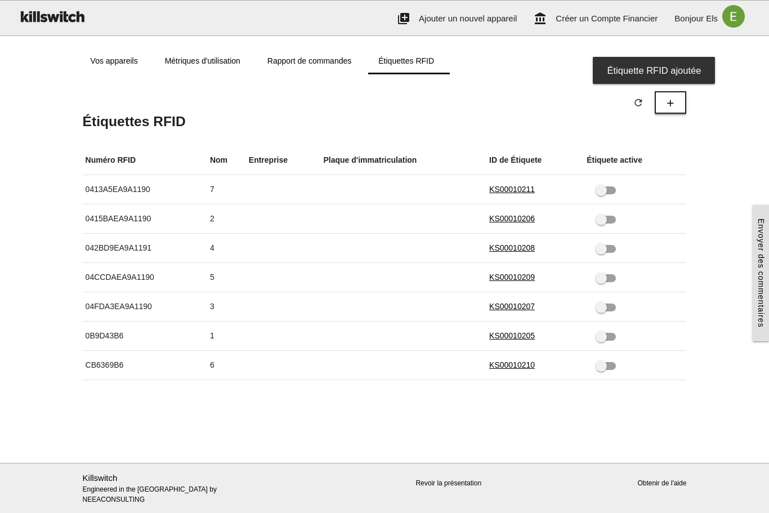
click at [674, 109] on icon "add" at bounding box center [670, 102] width 11 height 21
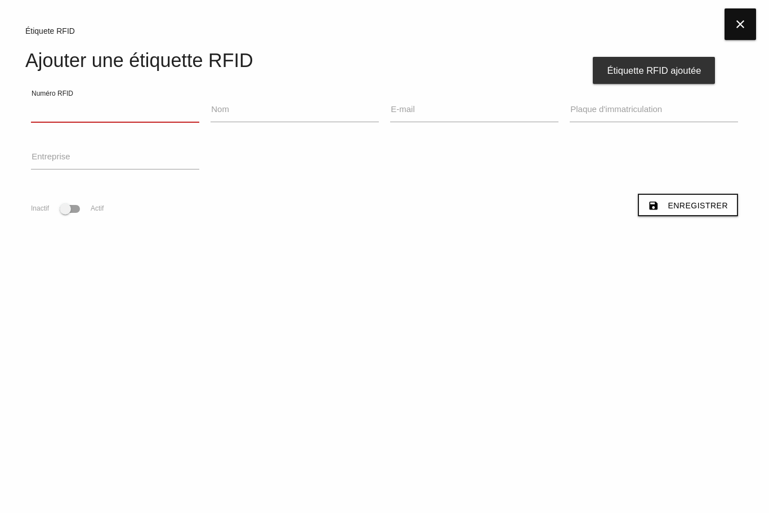
click at [165, 114] on input "Numéro RFID" at bounding box center [115, 109] width 168 height 26
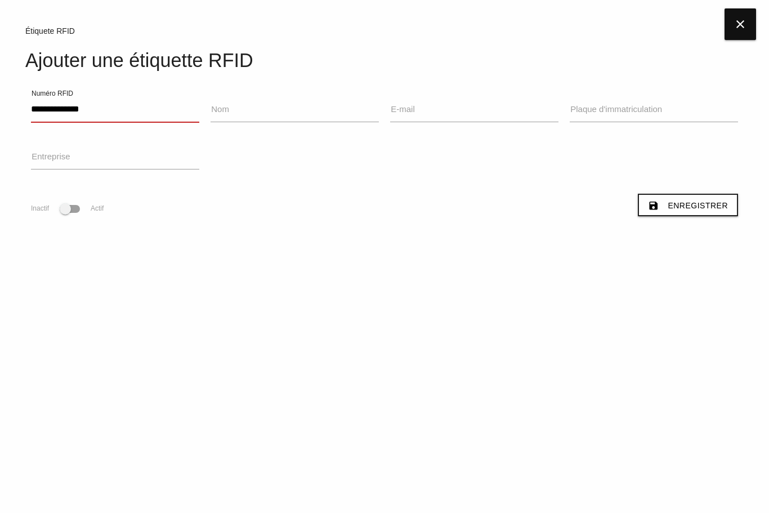
type input "**********"
click at [305, 114] on input "Nom" at bounding box center [295, 109] width 168 height 26
type input "*"
click at [717, 202] on span "Enregistrer" at bounding box center [698, 205] width 60 height 9
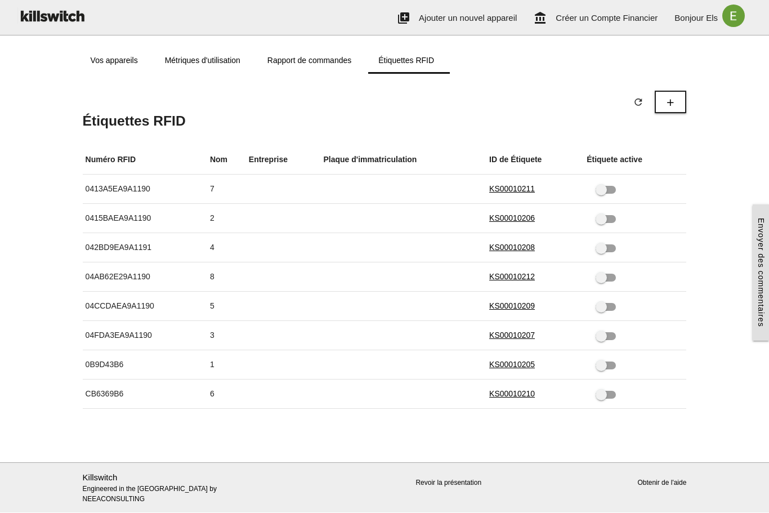
click at [291, 61] on link "Rapport de commandes" at bounding box center [309, 60] width 111 height 27
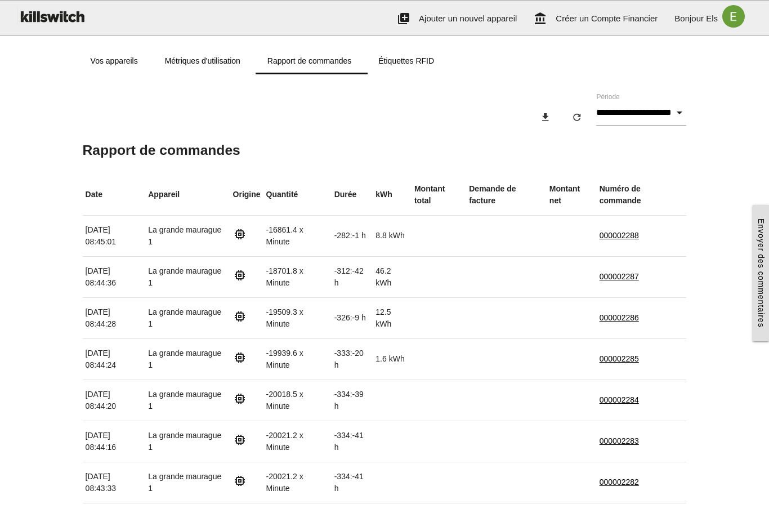
click at [97, 61] on link "Vos appareils" at bounding box center [114, 60] width 74 height 27
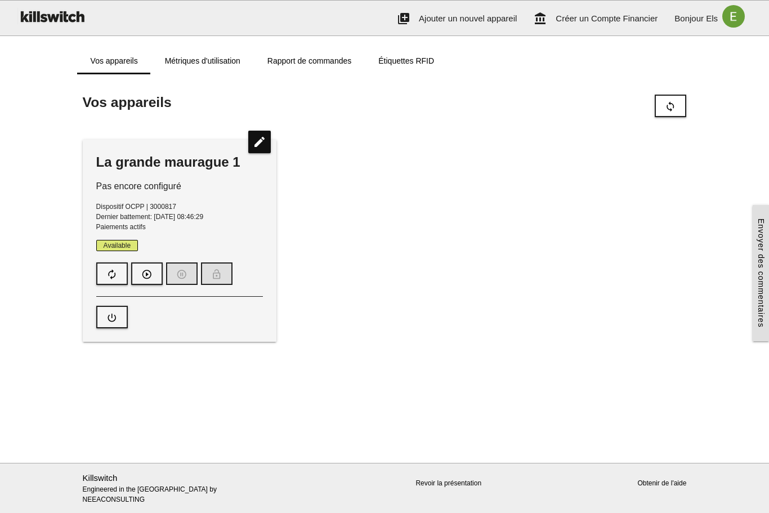
click at [414, 65] on link "Étiquettes RFID" at bounding box center [406, 60] width 83 height 27
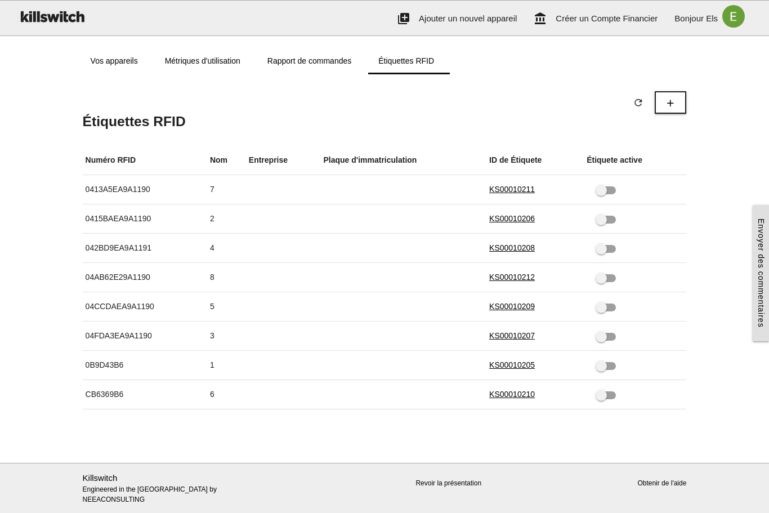
click at [115, 59] on link "Vos appareils" at bounding box center [114, 60] width 74 height 27
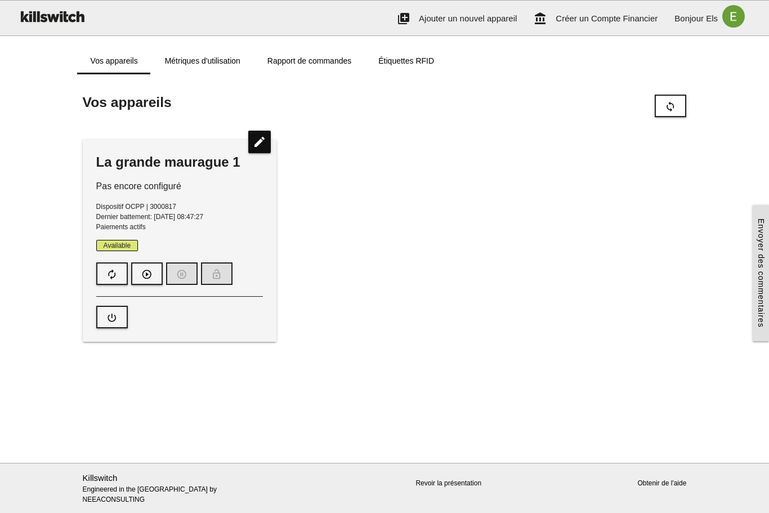
click at [207, 55] on link "Métriques d'utilisation" at bounding box center [202, 60] width 102 height 27
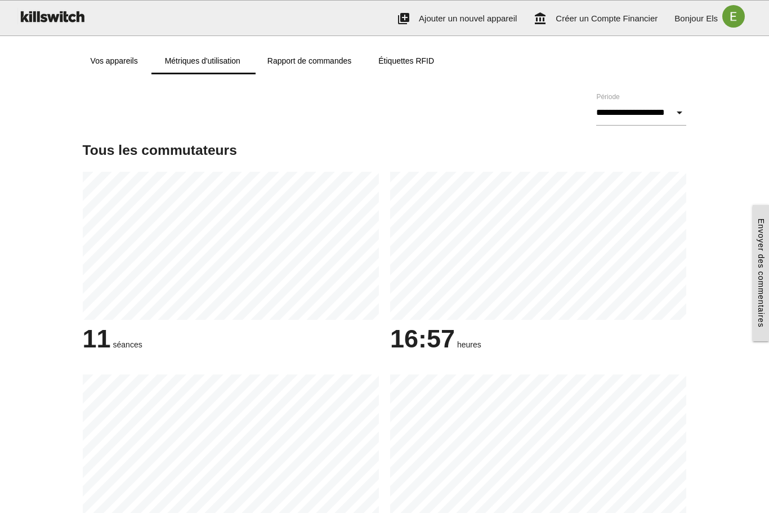
click at [308, 70] on link "Rapport de commandes" at bounding box center [309, 60] width 111 height 27
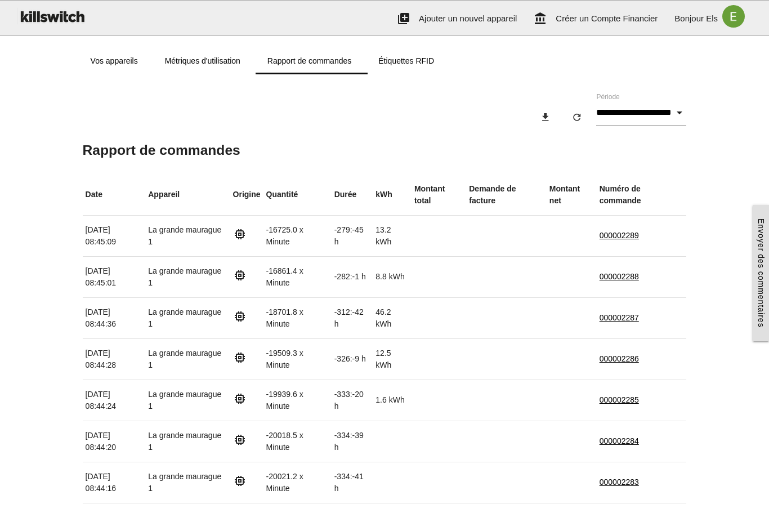
click at [388, 64] on link "Étiquettes RFID" at bounding box center [406, 60] width 83 height 27
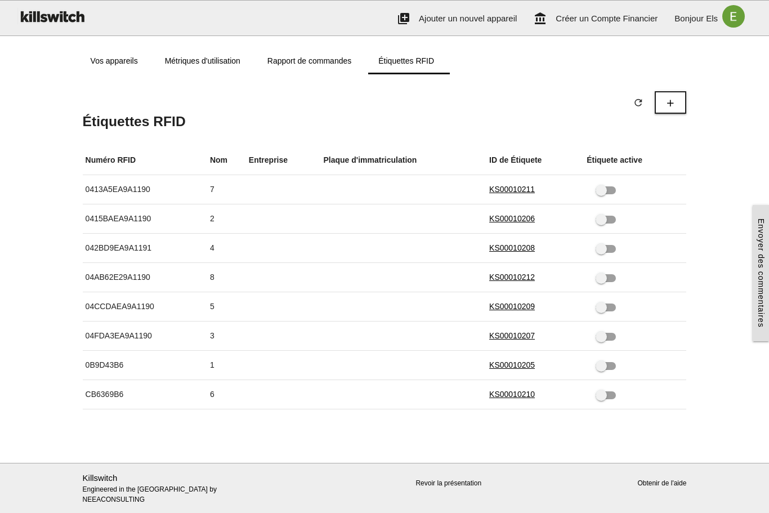
click at [184, 64] on link "Métriques d'utilisation" at bounding box center [202, 60] width 102 height 27
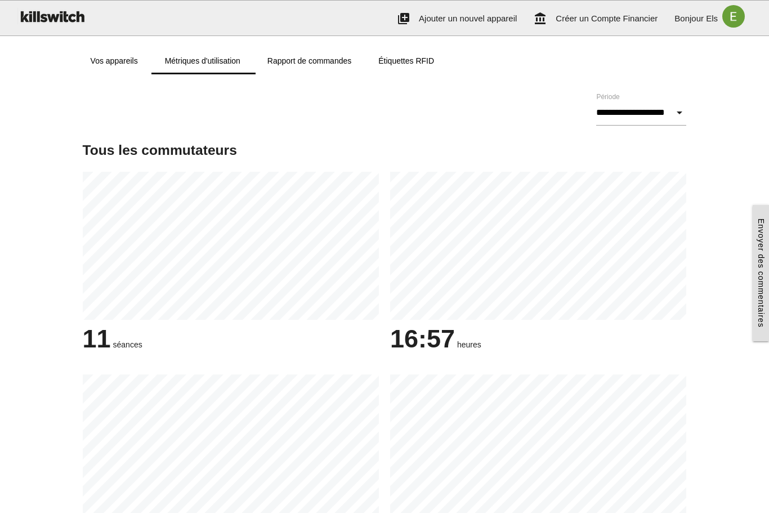
click at [138, 62] on link "Vos appareils" at bounding box center [114, 60] width 74 height 27
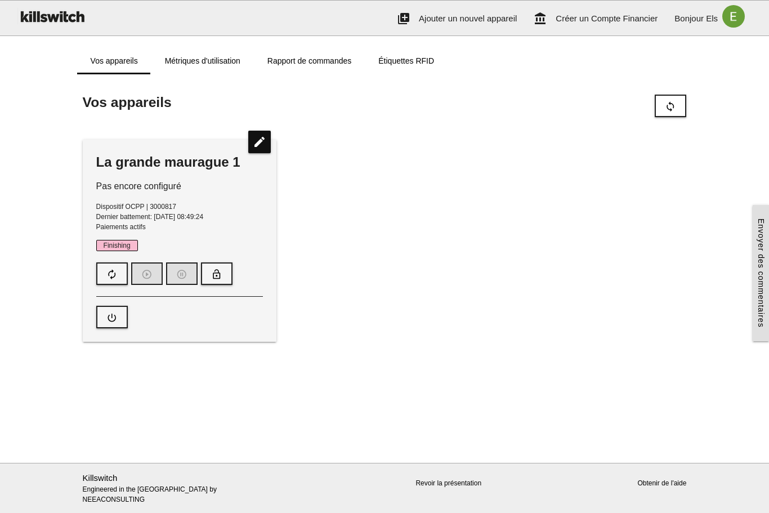
click at [223, 65] on link "Métriques d'utilisation" at bounding box center [202, 60] width 102 height 27
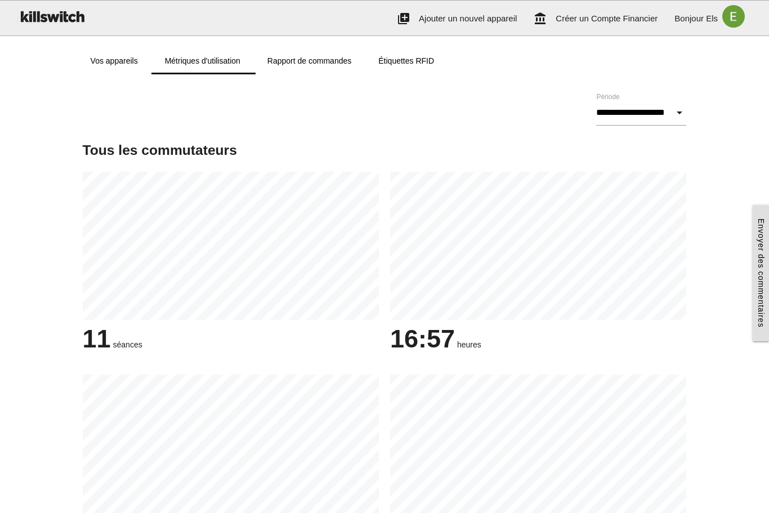
click at [311, 69] on link "Rapport de commandes" at bounding box center [309, 60] width 111 height 27
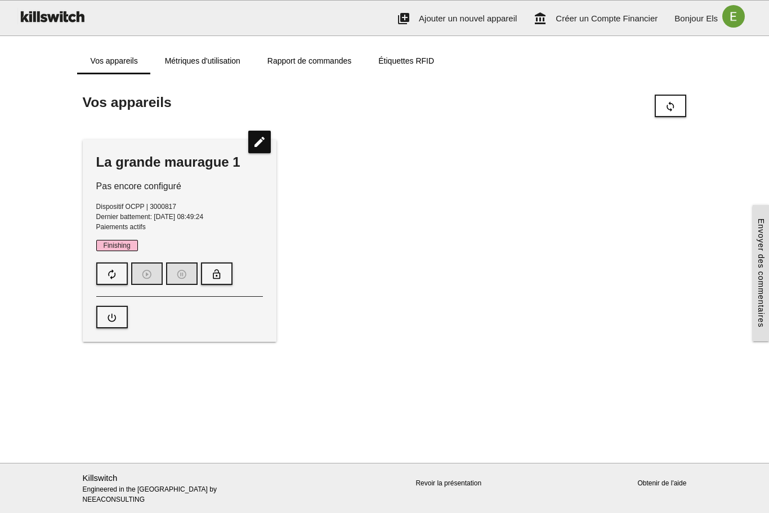
click at [229, 62] on link "Métriques d'utilisation" at bounding box center [202, 60] width 102 height 27
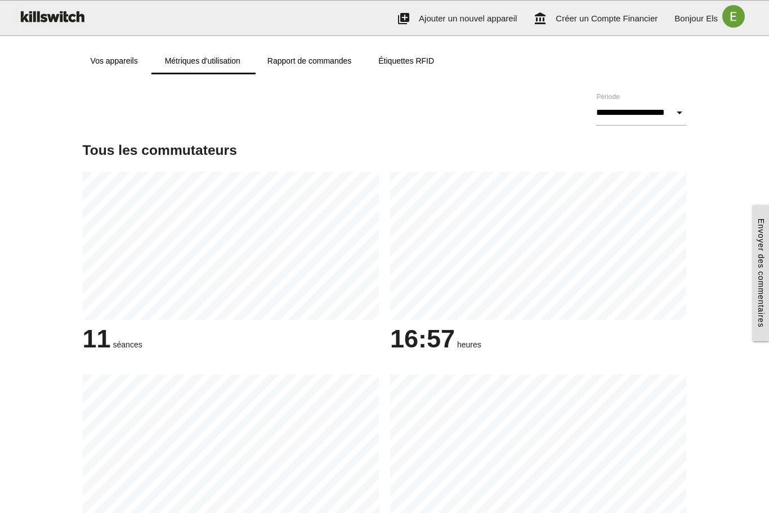
click at [348, 59] on link "Rapport de commandes" at bounding box center [309, 60] width 111 height 27
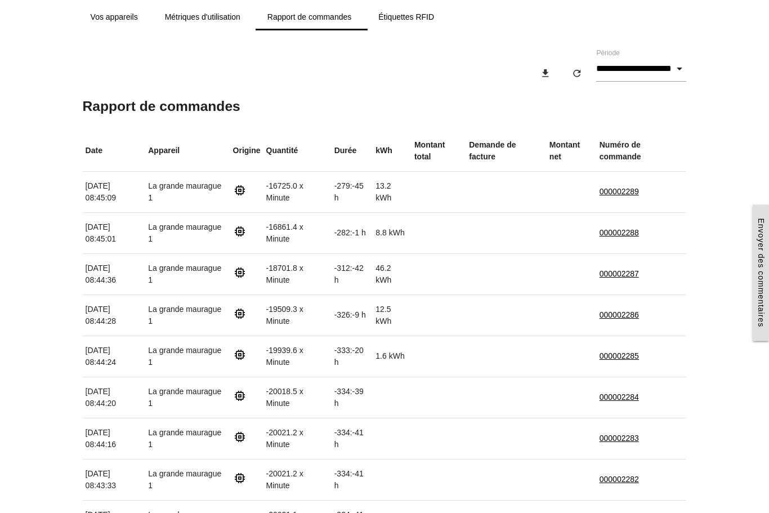
scroll to position [39, 0]
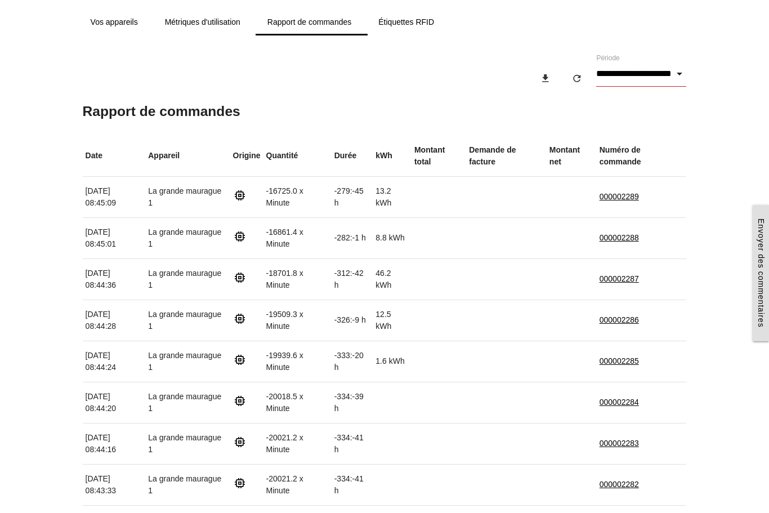
click at [607, 81] on input "**********" at bounding box center [641, 74] width 90 height 26
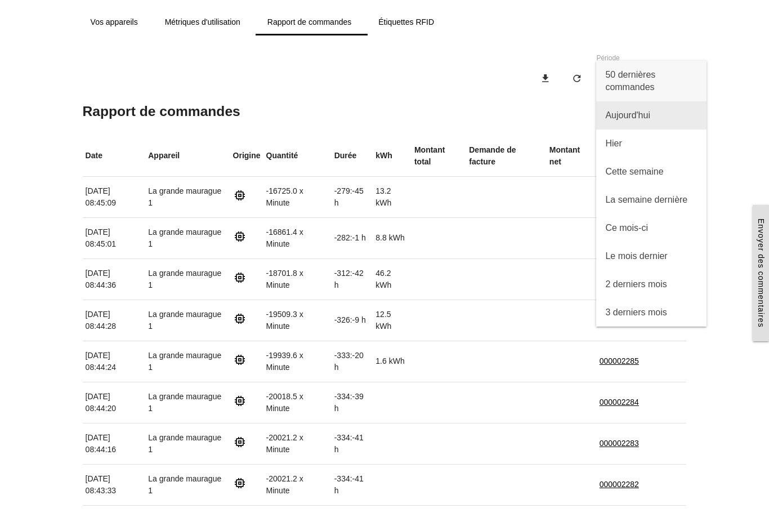
click at [609, 115] on span "Aujourd'hui" at bounding box center [651, 115] width 110 height 28
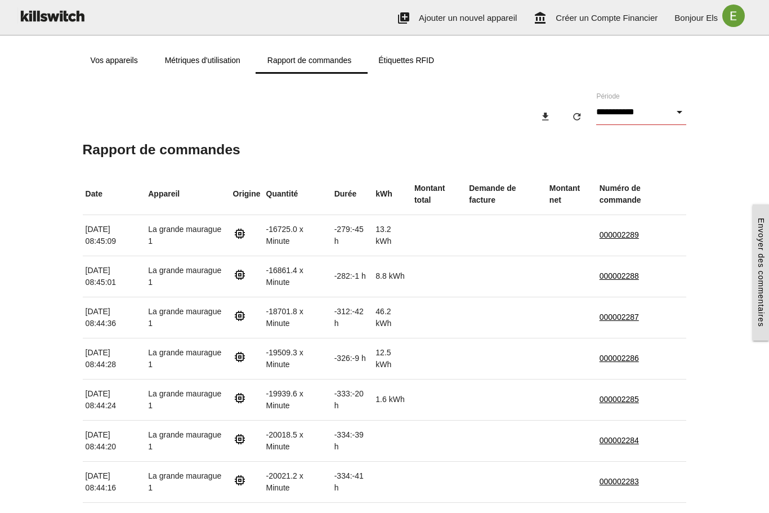
scroll to position [1, 0]
click at [668, 111] on input "**********" at bounding box center [641, 112] width 90 height 26
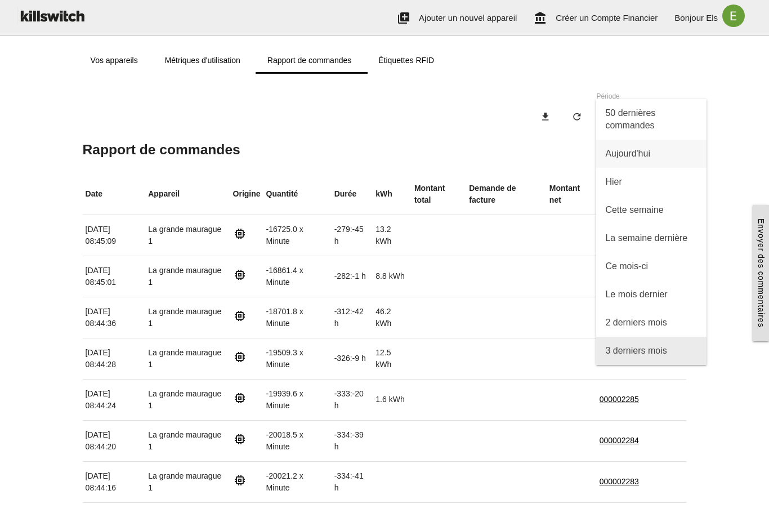
click at [603, 345] on span "3 derniers mois" at bounding box center [651, 351] width 110 height 28
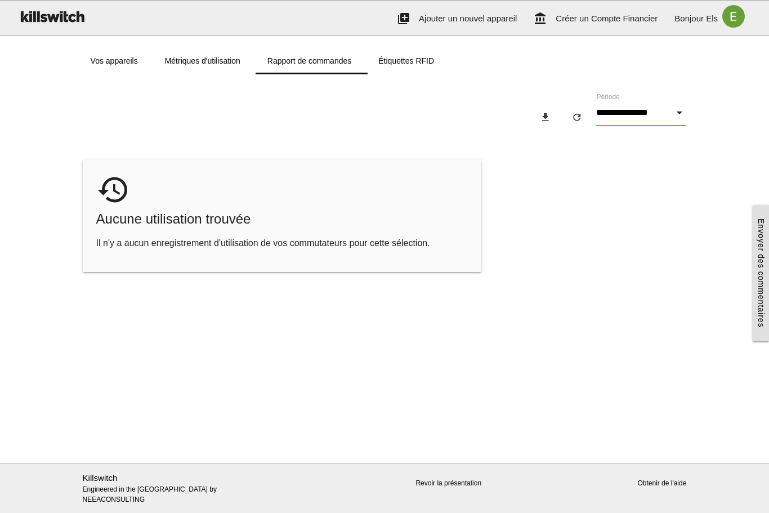
click at [618, 116] on input "**********" at bounding box center [641, 113] width 90 height 26
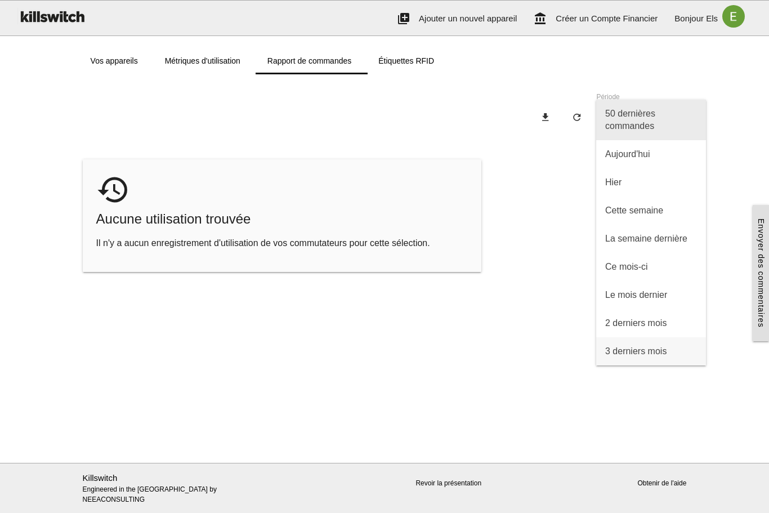
click at [617, 126] on span "50 dernières commandes" at bounding box center [651, 120] width 110 height 41
type input "**********"
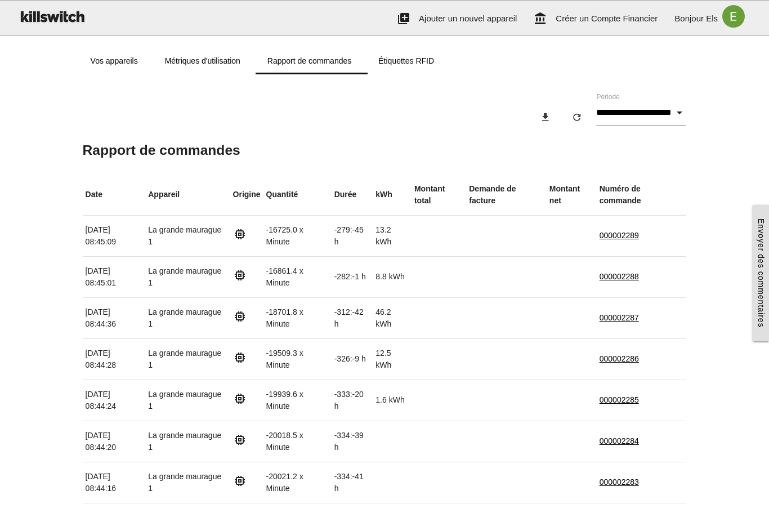
click at [161, 64] on link "Métriques d'utilisation" at bounding box center [202, 60] width 102 height 27
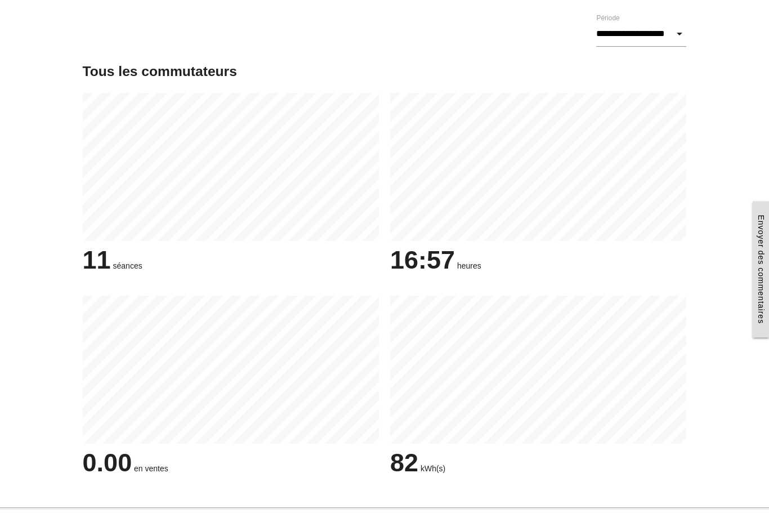
scroll to position [75, 0]
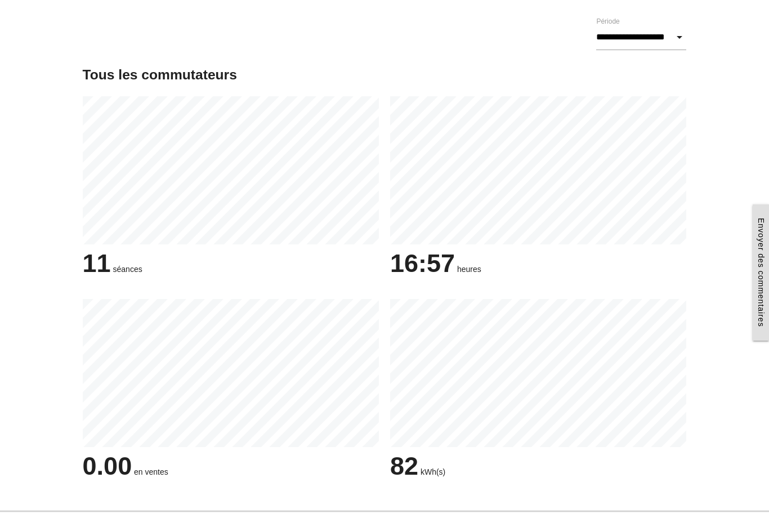
click at [440, 470] on span "kWh(s)" at bounding box center [433, 472] width 25 height 9
click at [449, 471] on div "82 kWh(s)" at bounding box center [538, 467] width 296 height 38
drag, startPoint x: 449, startPoint y: 471, endPoint x: 406, endPoint y: 468, distance: 43.4
click at [406, 468] on div "82 kWh(s)" at bounding box center [538, 467] width 296 height 38
click at [390, 472] on span "82" at bounding box center [404, 466] width 28 height 29
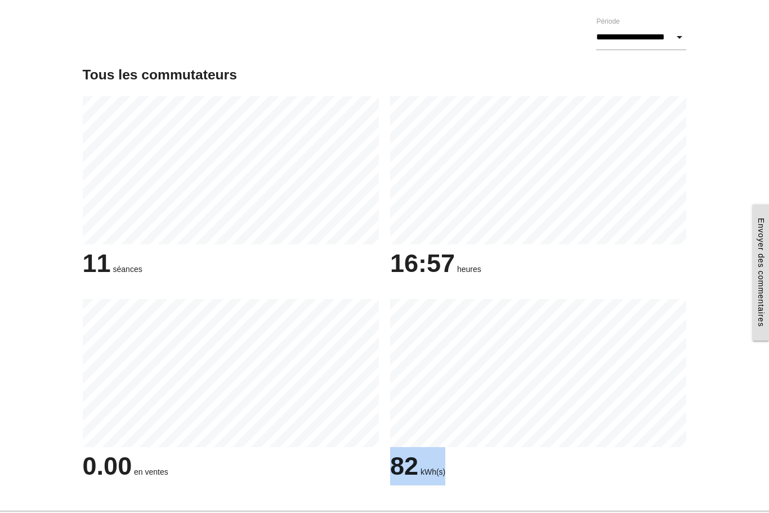
drag, startPoint x: 390, startPoint y: 472, endPoint x: 446, endPoint y: 479, distance: 56.8
click at [446, 479] on div "82 kWh(s)" at bounding box center [538, 467] width 296 height 38
drag, startPoint x: 445, startPoint y: 479, endPoint x: 386, endPoint y: 478, distance: 59.1
click at [386, 478] on div "82 kWh(s)" at bounding box center [538, 393] width 307 height 186
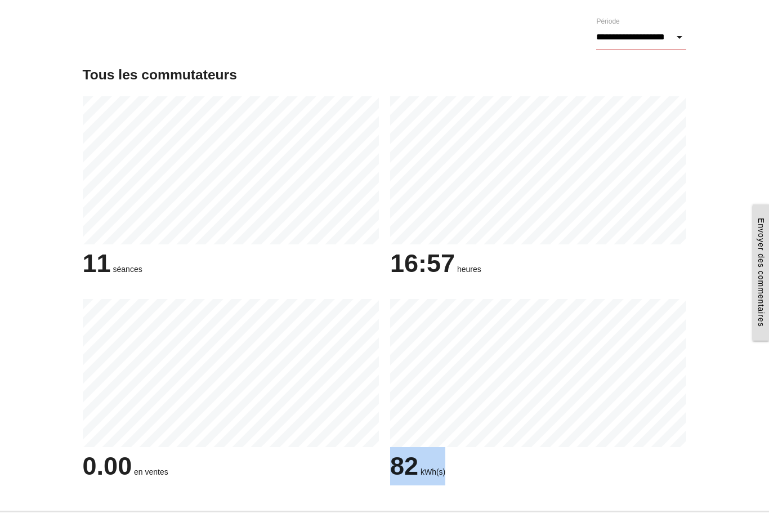
click at [645, 41] on input "**********" at bounding box center [641, 38] width 90 height 26
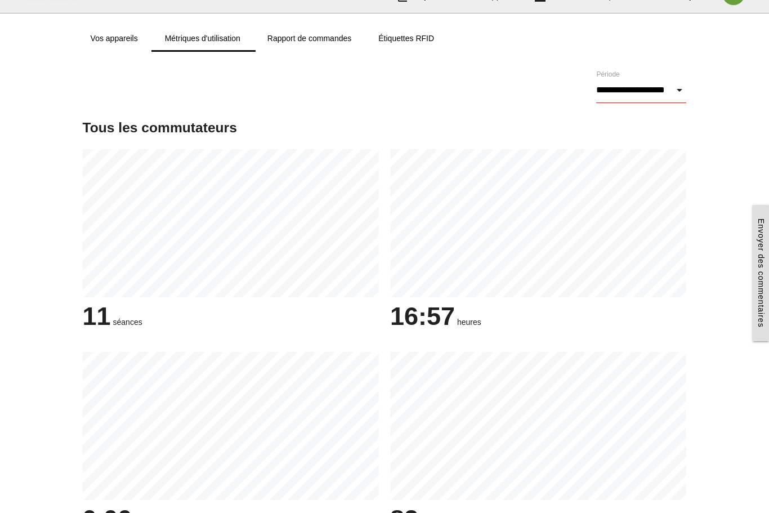
scroll to position [0, 0]
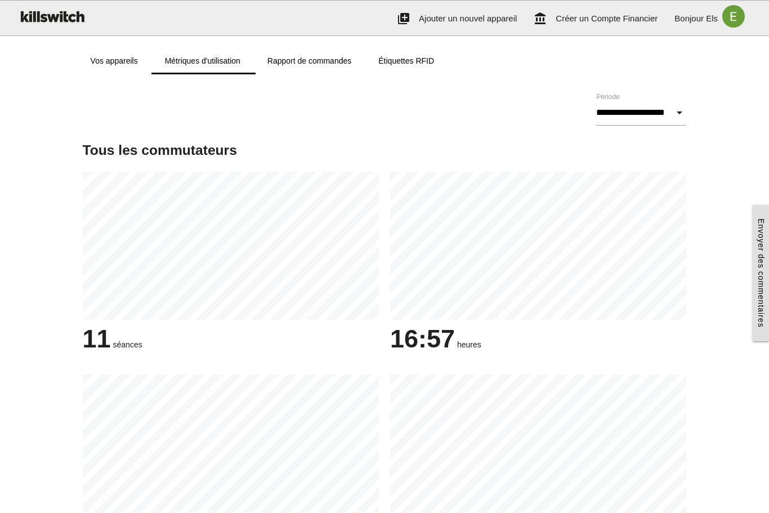
click at [112, 59] on link "Vos appareils" at bounding box center [114, 60] width 74 height 27
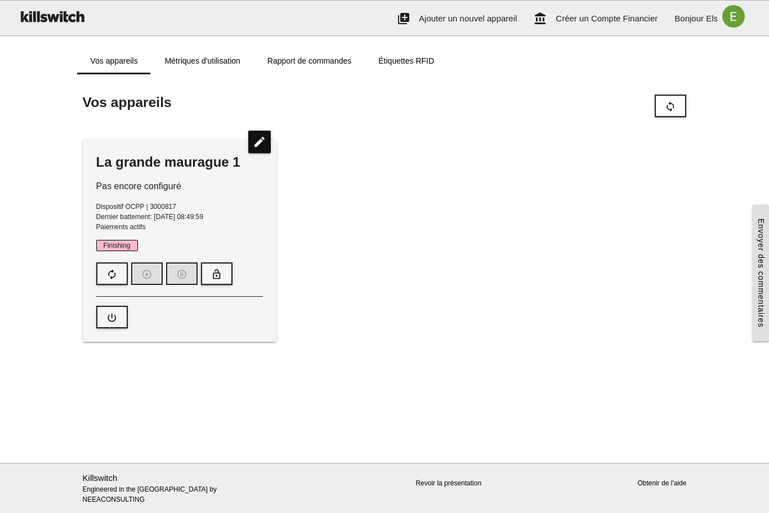
click at [142, 186] on p "Pas encore configuré" at bounding box center [179, 187] width 167 height 14
click at [267, 149] on icon "edit" at bounding box center [259, 142] width 23 height 23
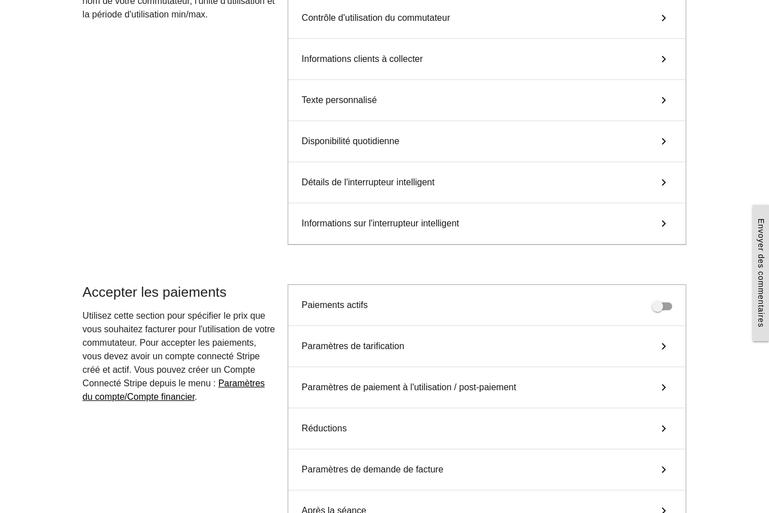
scroll to position [281, 0]
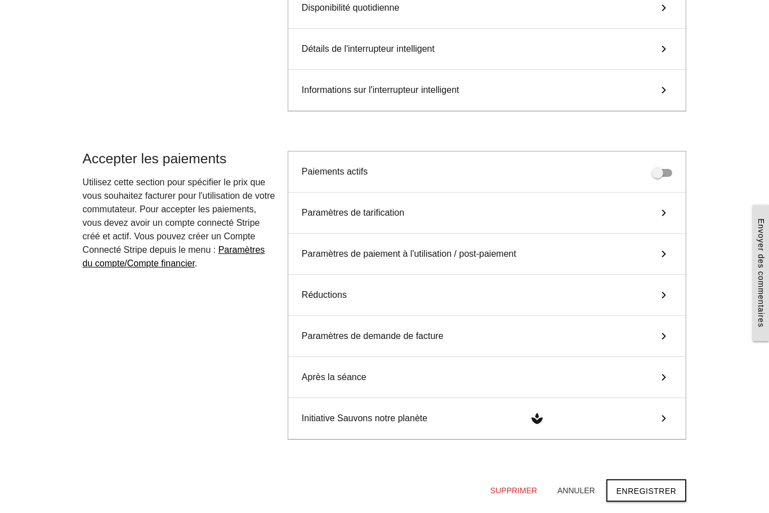
click at [665, 177] on span at bounding box center [662, 173] width 20 height 8
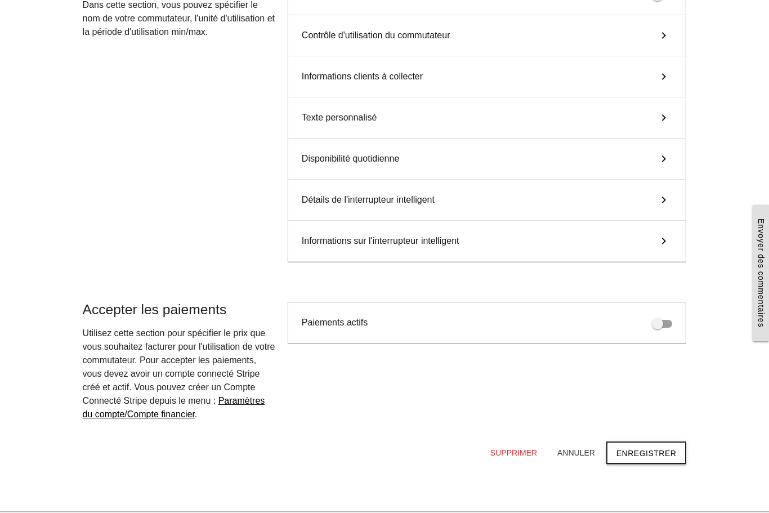
click at [652, 456] on button "Enregistrer" at bounding box center [646, 452] width 81 height 23
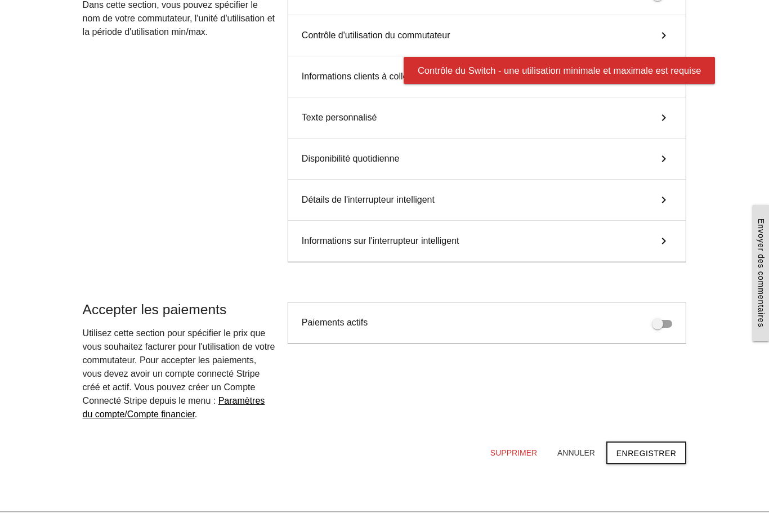
click at [672, 324] on span at bounding box center [662, 324] width 20 height 8
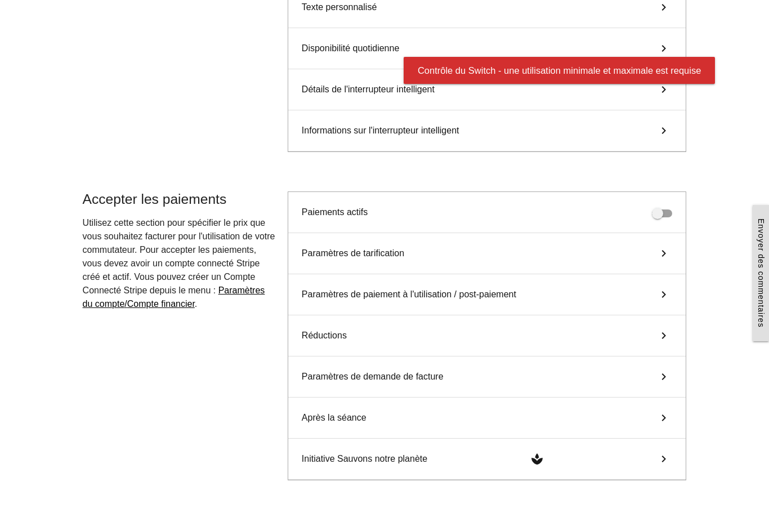
scroll to position [263, 0]
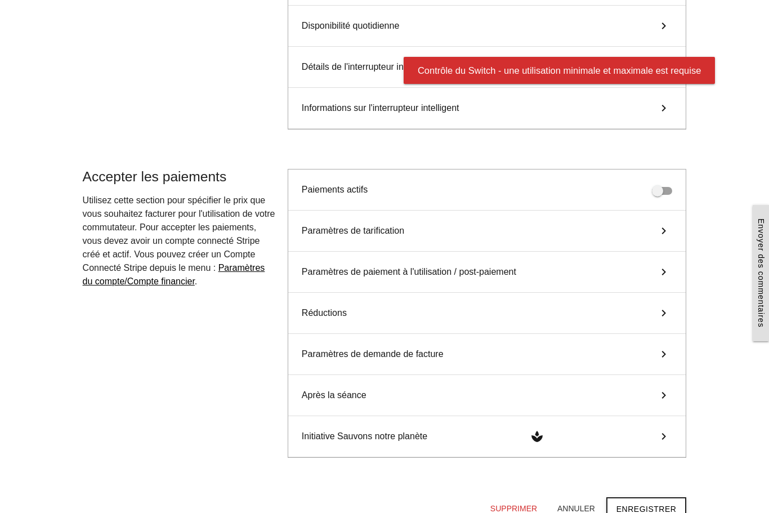
click at [652, 507] on button "Enregistrer" at bounding box center [646, 508] width 81 height 23
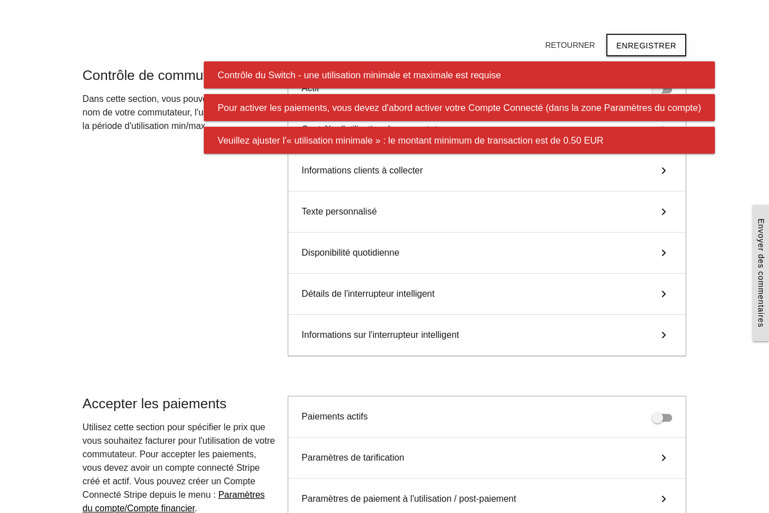
scroll to position [0, 0]
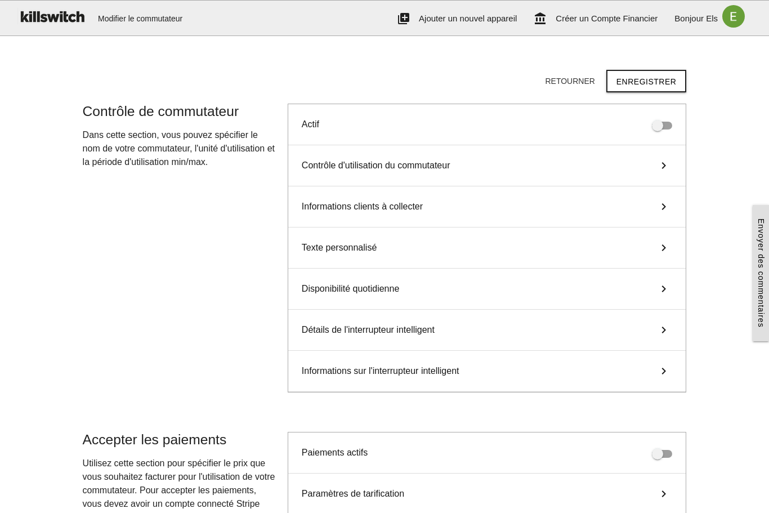
click at [584, 83] on button "Retourner" at bounding box center [570, 81] width 68 height 20
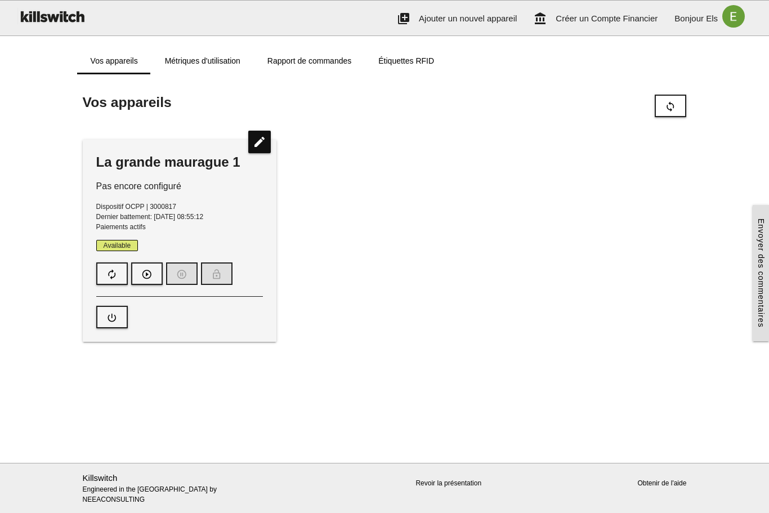
click at [334, 66] on link "Rapport de commandes" at bounding box center [309, 60] width 111 height 27
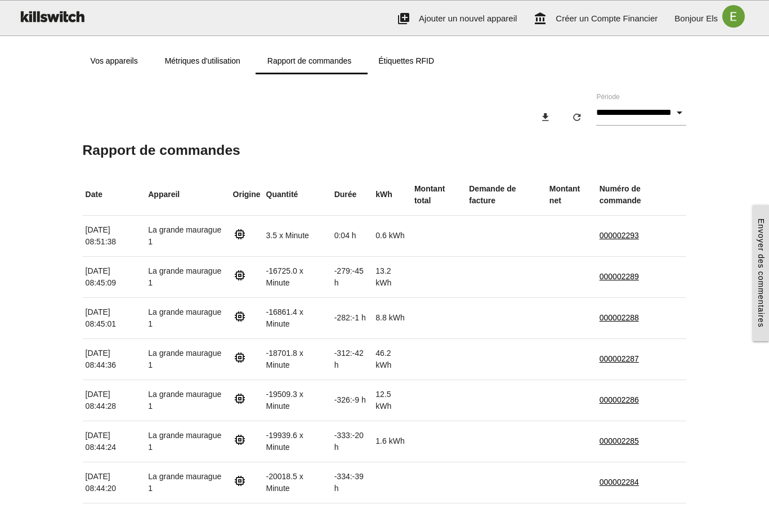
click at [247, 235] on icon "memory" at bounding box center [240, 234] width 14 height 14
click at [431, 69] on link "Étiquettes RFID" at bounding box center [406, 60] width 83 height 27
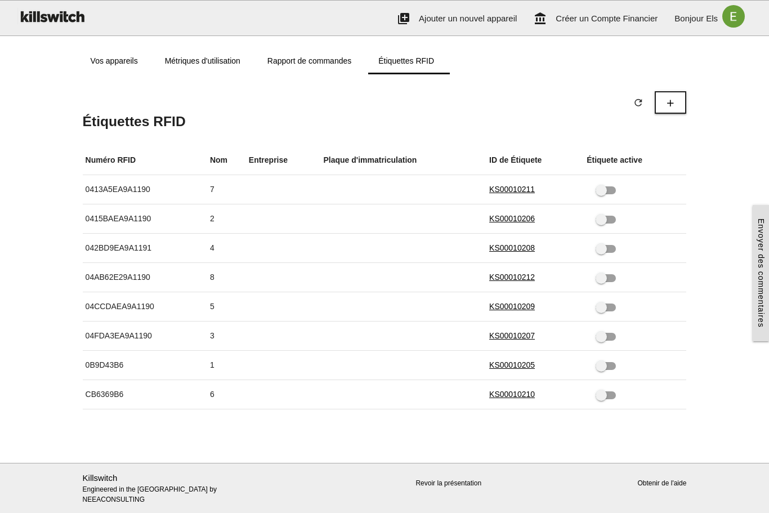
click at [315, 66] on link "Rapport de commandes" at bounding box center [309, 60] width 111 height 27
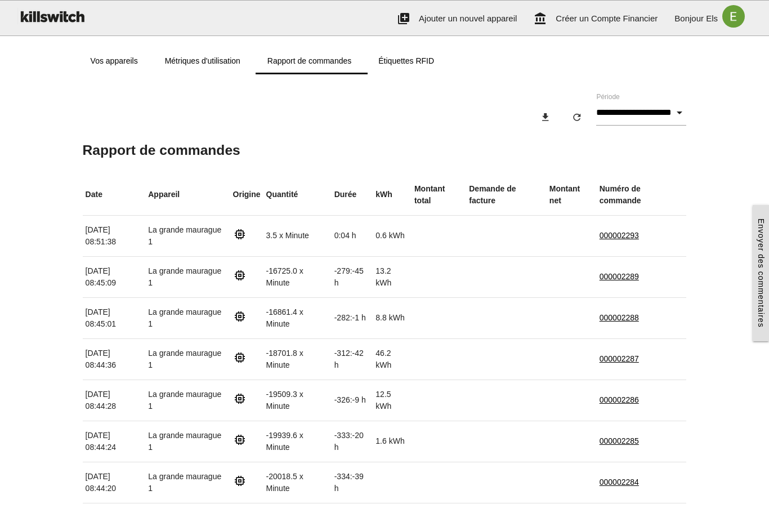
click at [213, 233] on td "La grande maurague 1" at bounding box center [187, 235] width 84 height 41
click at [298, 244] on td "3.5 x Minute" at bounding box center [297, 235] width 68 height 41
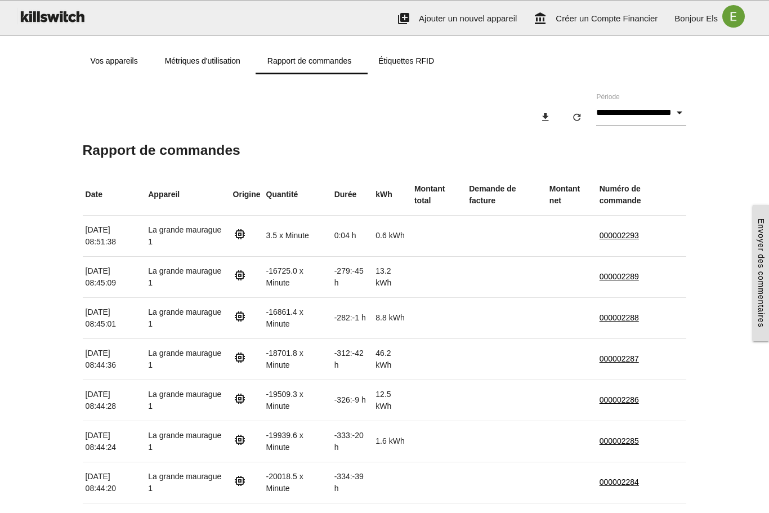
click at [392, 254] on td "0.6 kWh" at bounding box center [392, 235] width 39 height 41
click at [492, 249] on td at bounding box center [506, 235] width 81 height 41
click at [482, 111] on div "**********" at bounding box center [385, 116] width 604 height 51
